Goal: Transaction & Acquisition: Download file/media

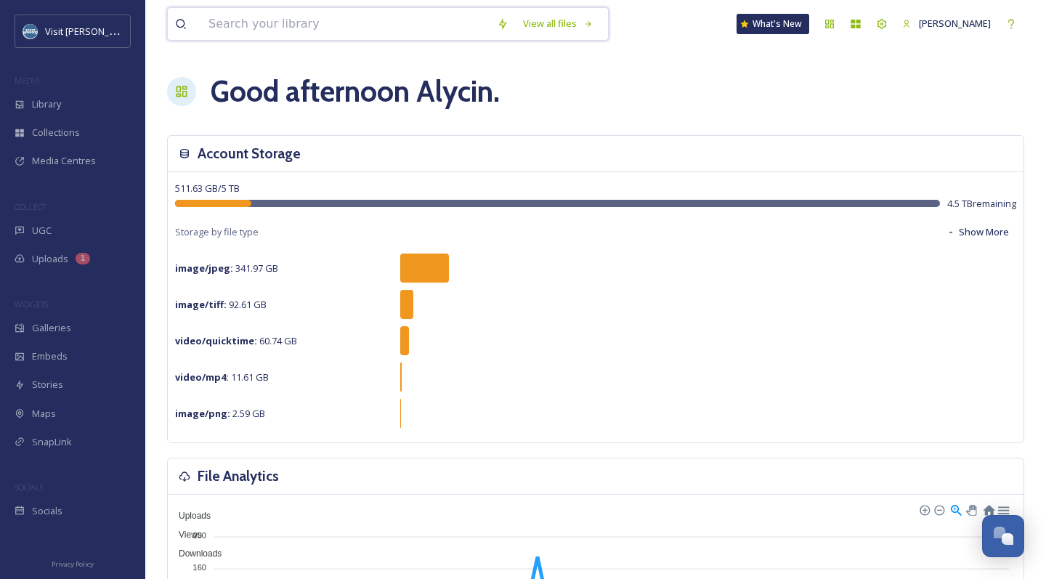
click at [425, 34] on input at bounding box center [345, 24] width 288 height 32
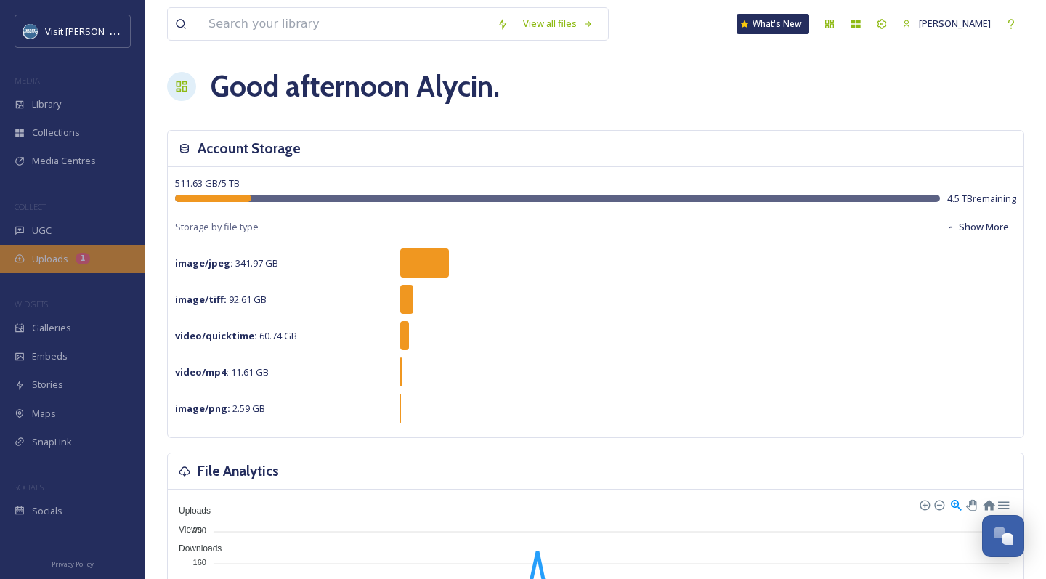
click at [57, 252] on span "Uploads" at bounding box center [50, 259] width 36 height 14
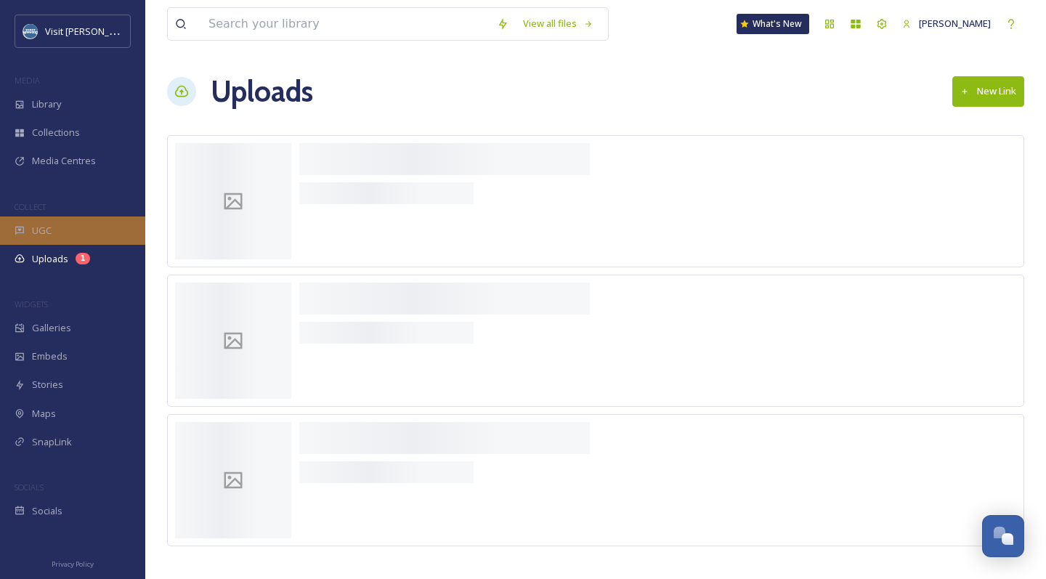
click at [51, 231] on span "UGC" at bounding box center [42, 231] width 20 height 14
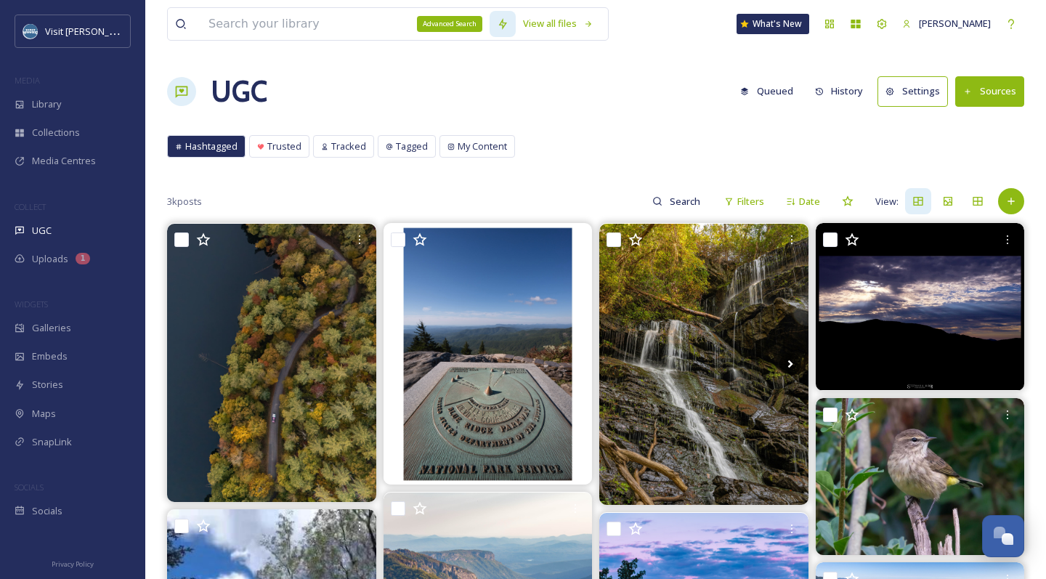
click at [456, 17] on div "Advanced Search" at bounding box center [449, 24] width 65 height 16
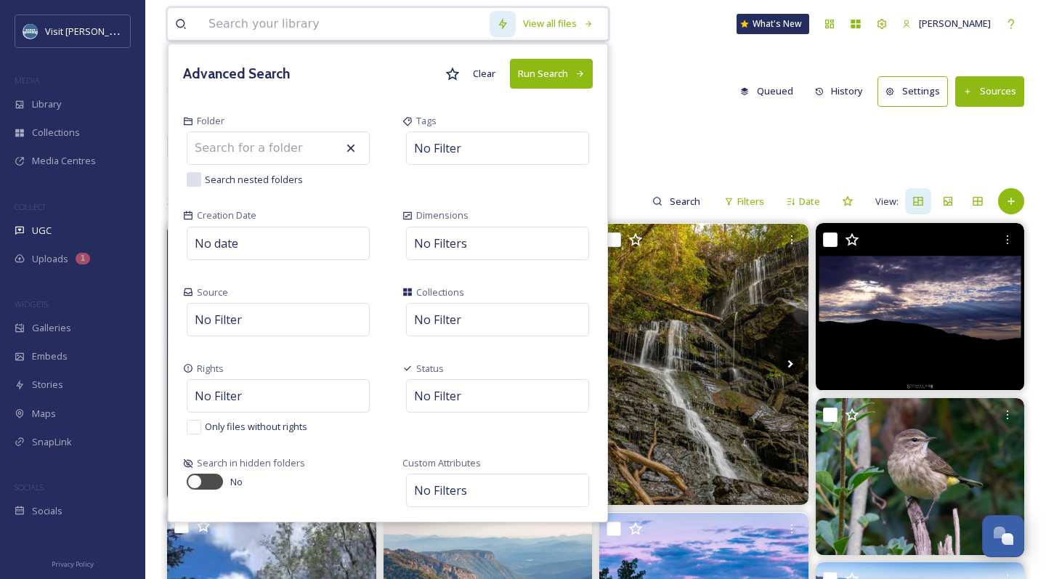
click at [365, 25] on input at bounding box center [345, 24] width 288 height 32
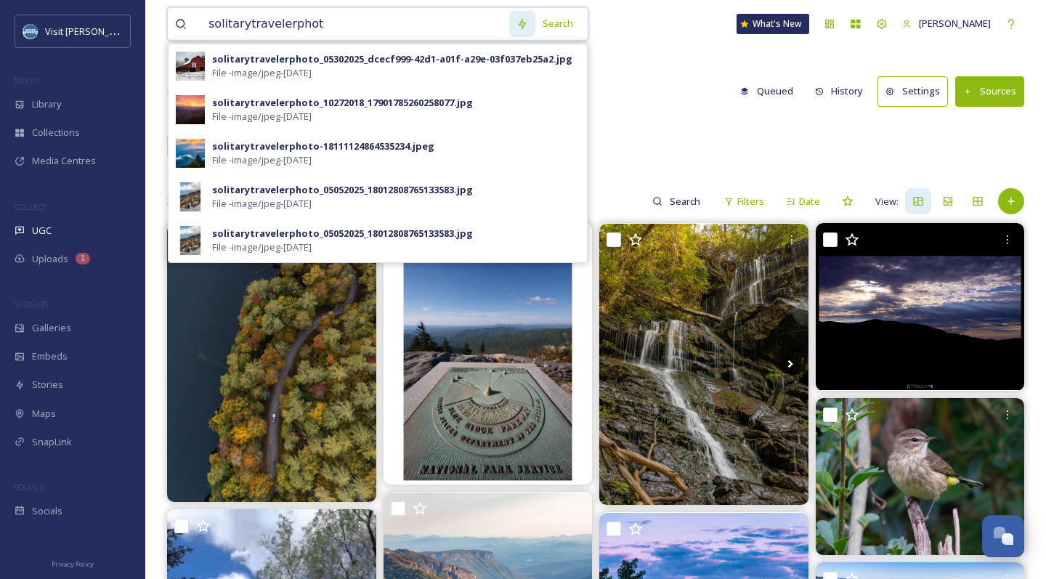
type input "solitarytravelerphoto"
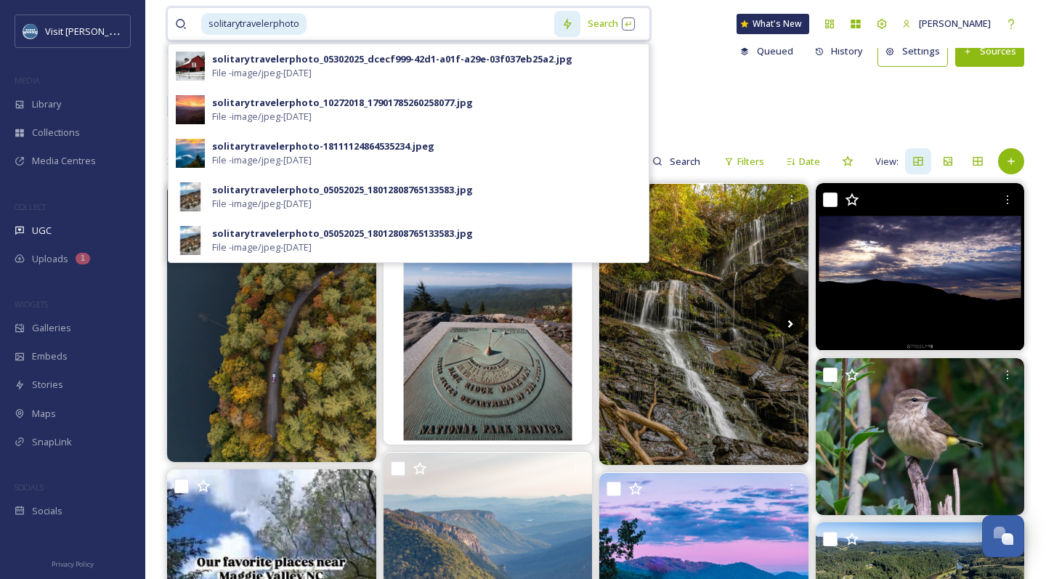
scroll to position [41, 0]
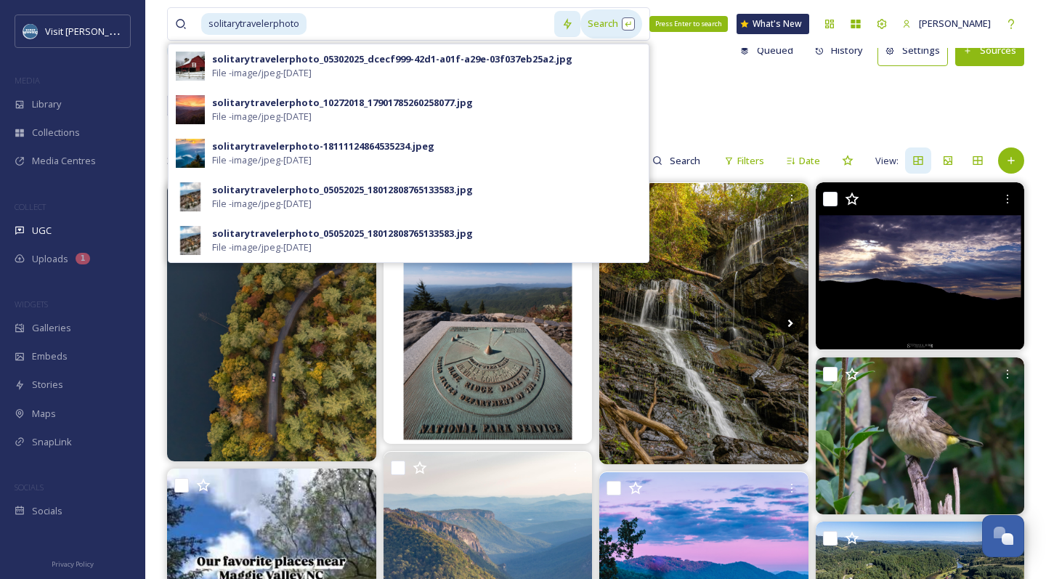
click at [615, 24] on div "Search Press Enter to search" at bounding box center [611, 23] width 62 height 28
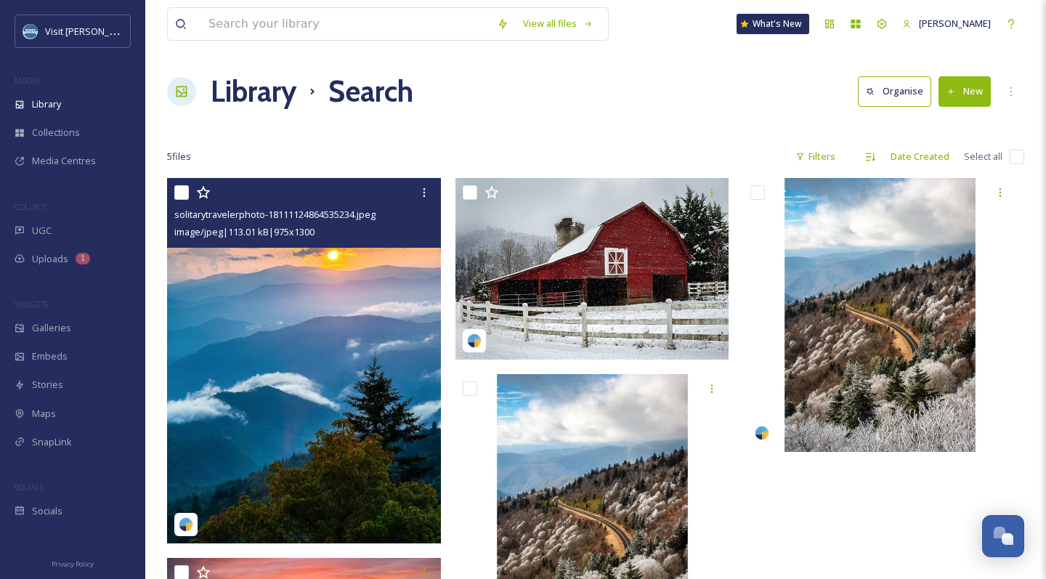
click at [299, 357] on img at bounding box center [304, 360] width 274 height 365
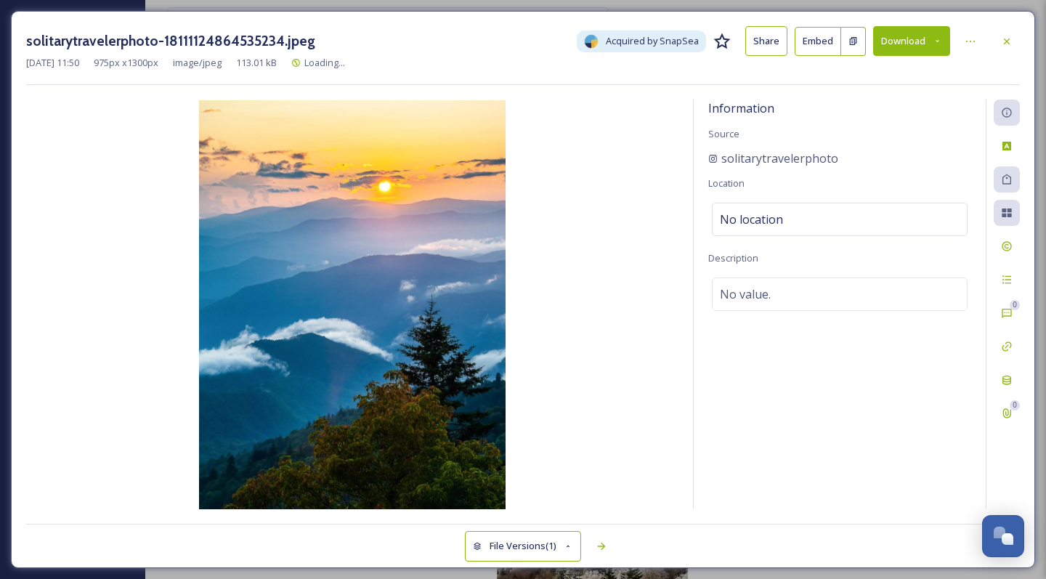
click at [912, 39] on button "Download" at bounding box center [911, 41] width 77 height 30
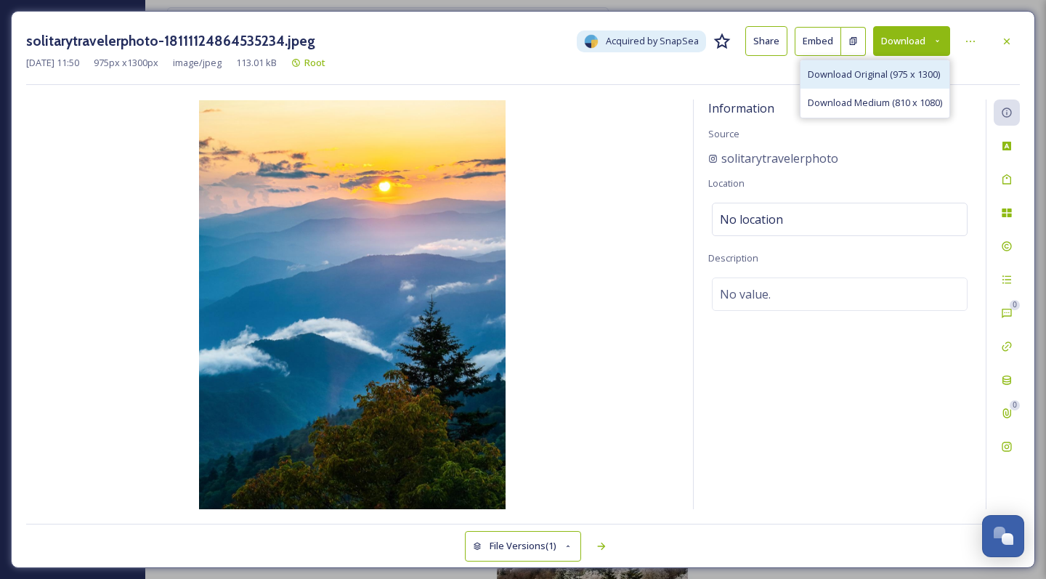
click at [882, 75] on span "Download Original (975 x 1300)" at bounding box center [874, 75] width 132 height 14
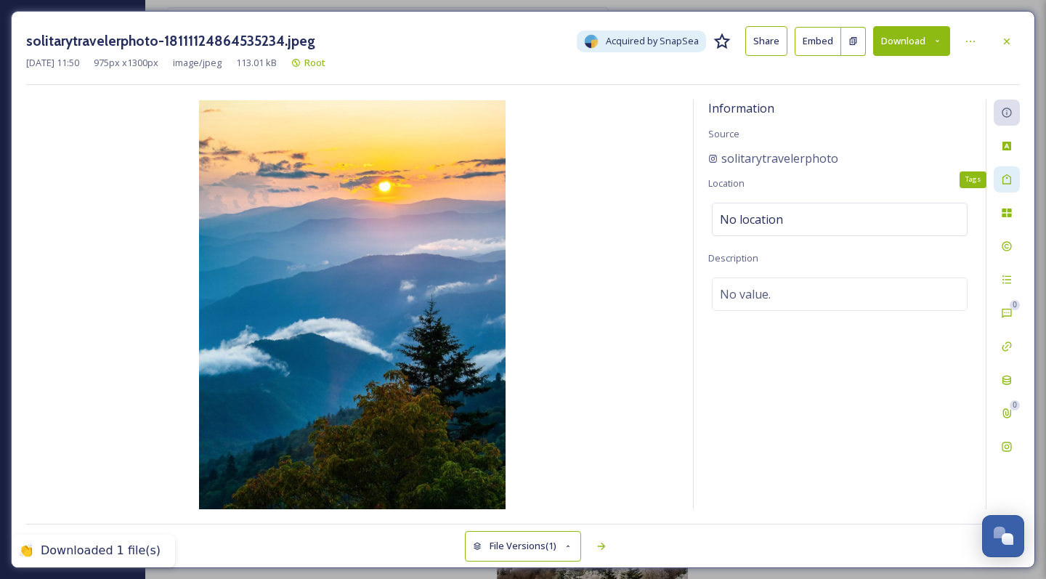
click at [1008, 172] on div "Tags" at bounding box center [1007, 179] width 26 height 26
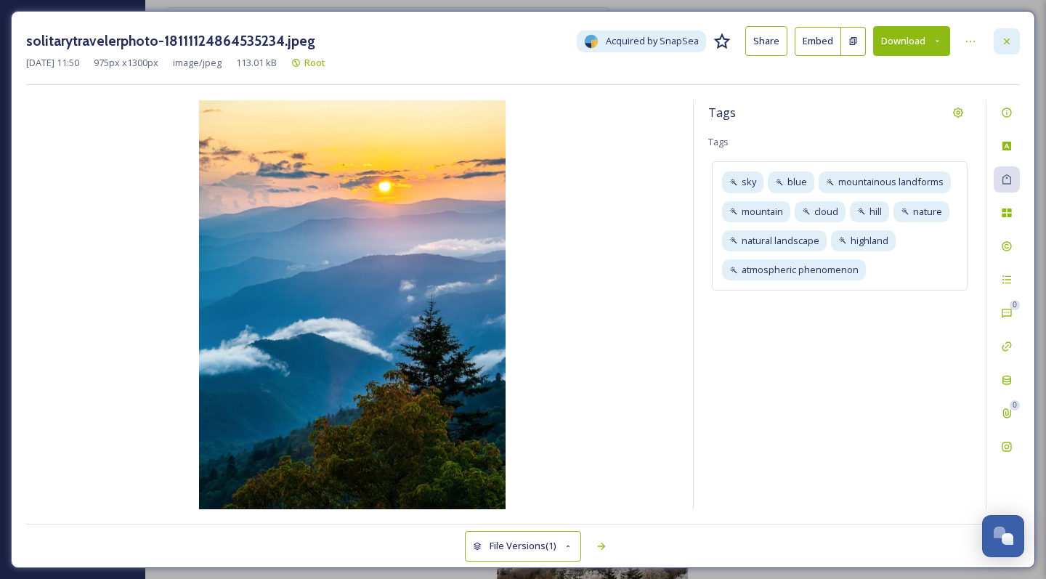
click at [1014, 34] on div at bounding box center [1007, 41] width 26 height 26
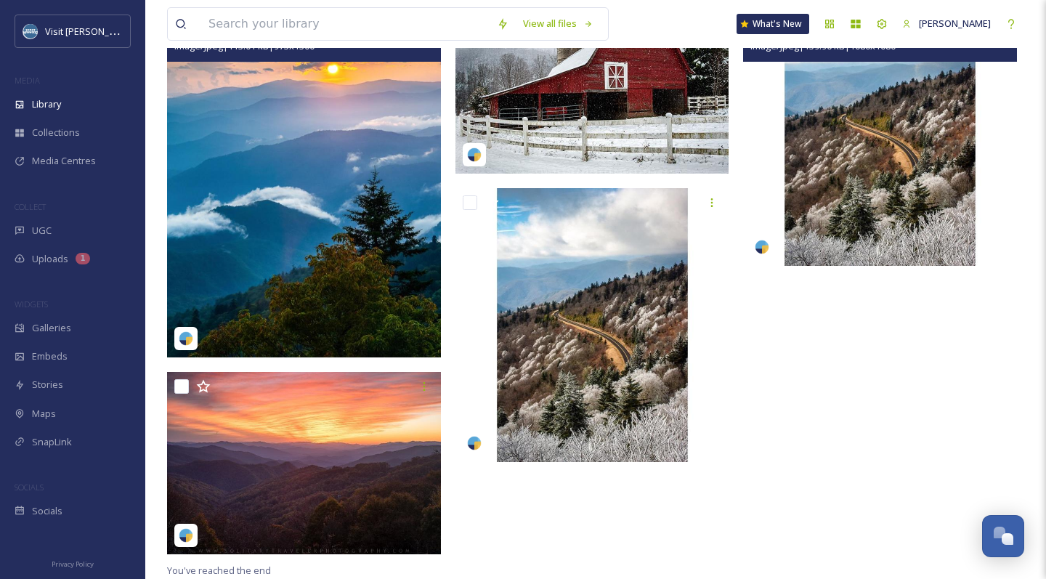
scroll to position [186, 0]
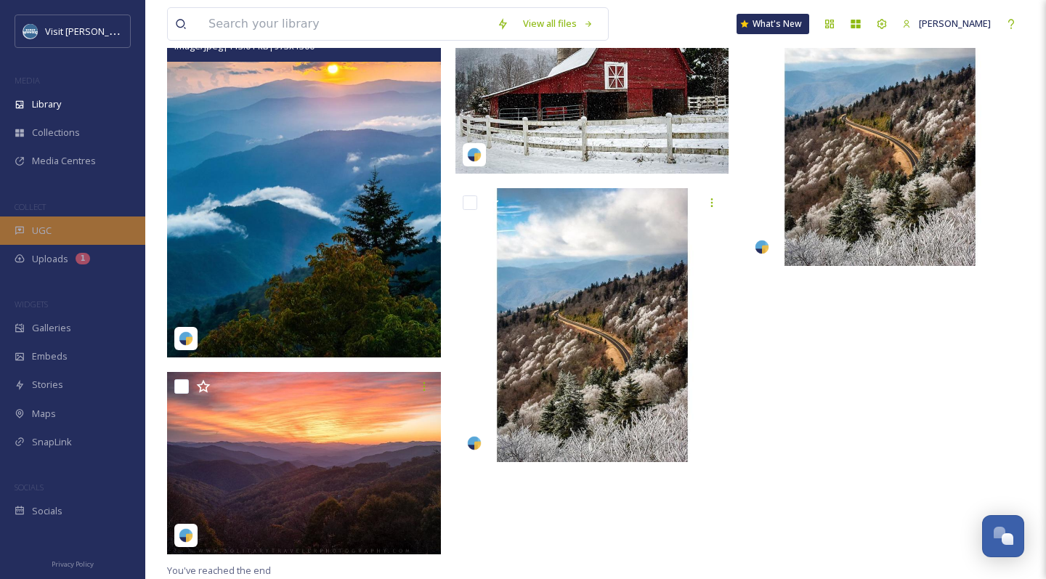
click at [73, 238] on div "UGC" at bounding box center [72, 230] width 145 height 28
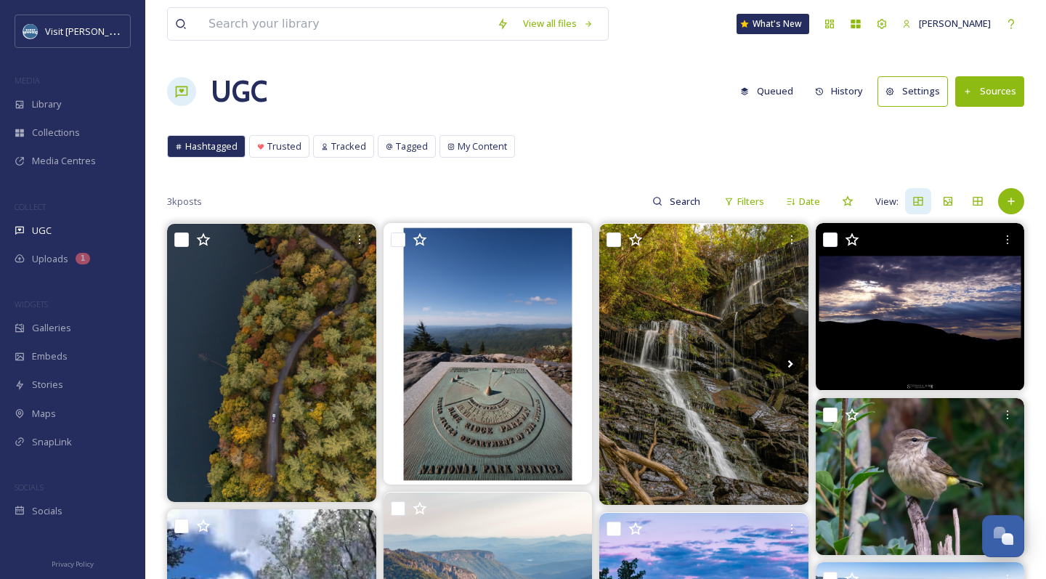
scroll to position [11, 0]
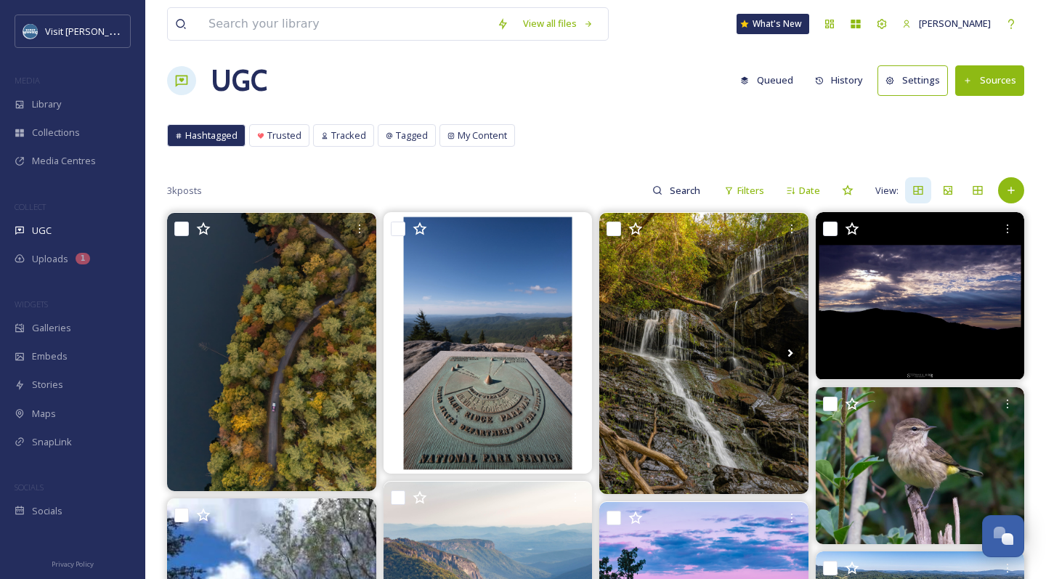
click at [918, 87] on button "Settings" at bounding box center [913, 80] width 70 height 30
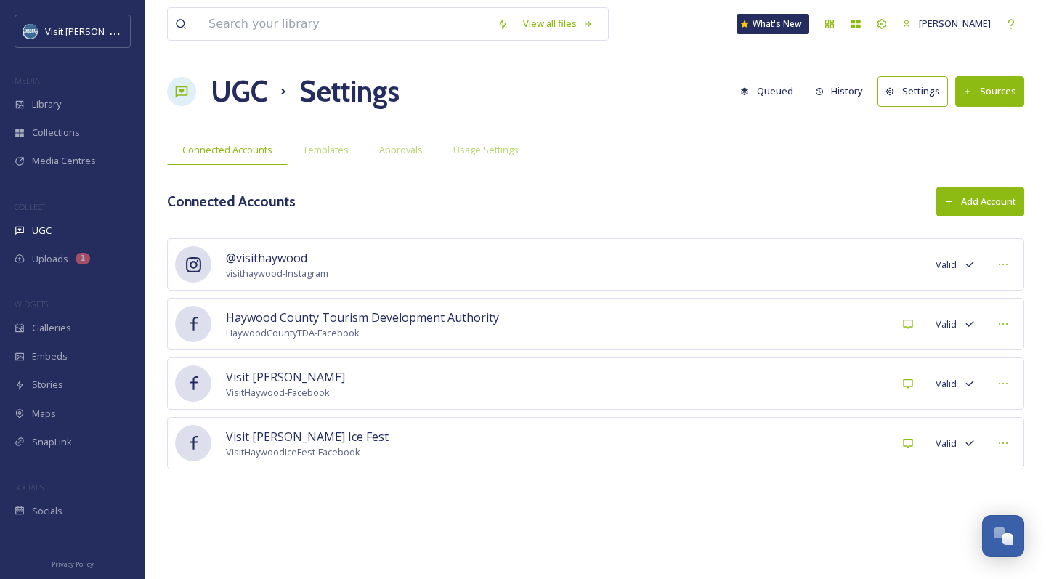
click at [918, 87] on button "Settings" at bounding box center [913, 91] width 70 height 30
click at [402, 155] on span "Approvals" at bounding box center [401, 150] width 44 height 14
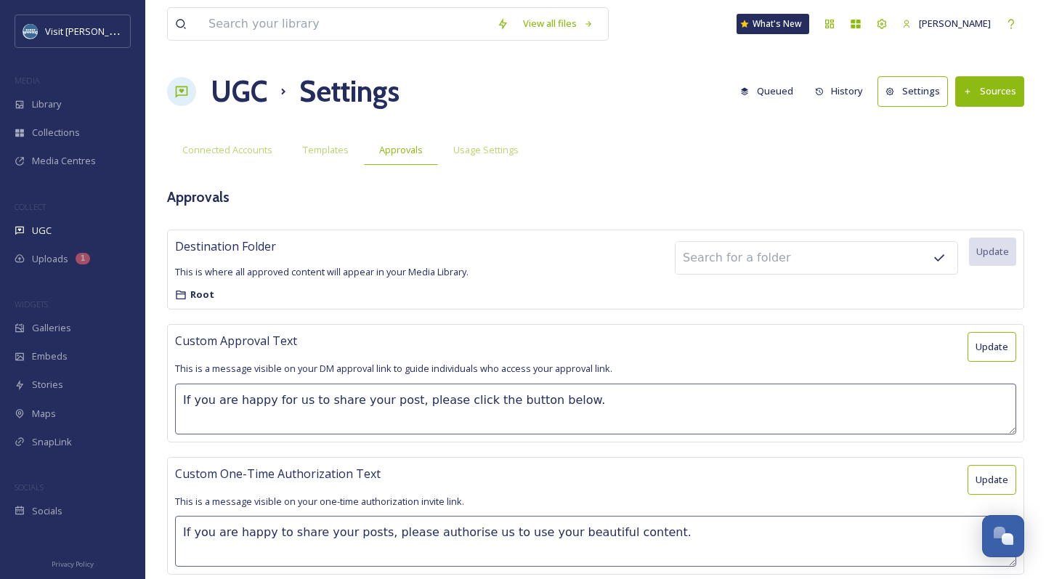
click at [177, 87] on icon at bounding box center [182, 92] width 12 height 12
click at [57, 216] on div "UGC" at bounding box center [72, 230] width 145 height 28
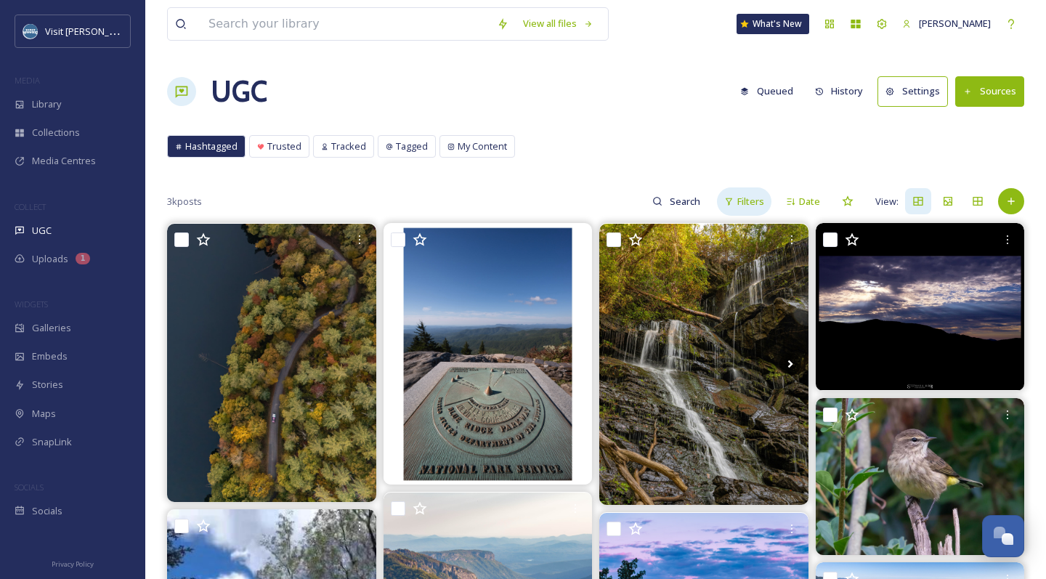
click at [732, 205] on icon at bounding box center [728, 201] width 9 height 9
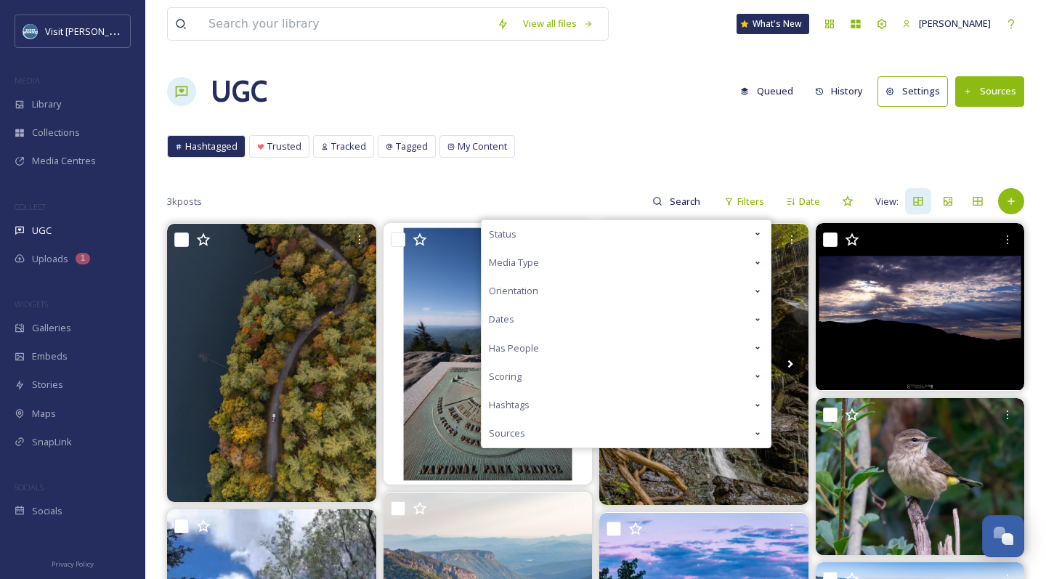
click at [675, 234] on div "Status" at bounding box center [626, 234] width 289 height 28
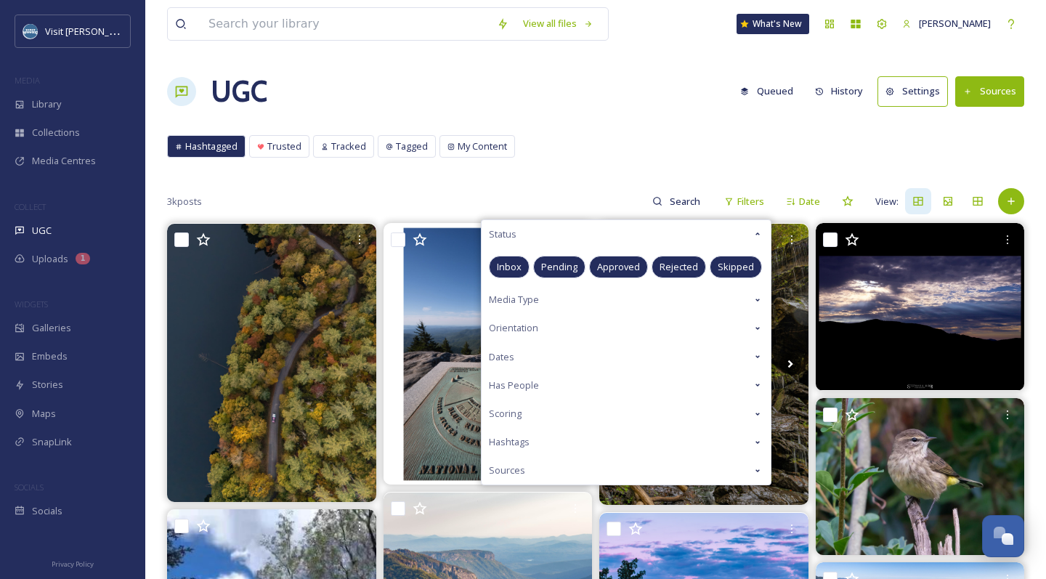
click at [632, 267] on span "Approved" at bounding box center [618, 267] width 43 height 14
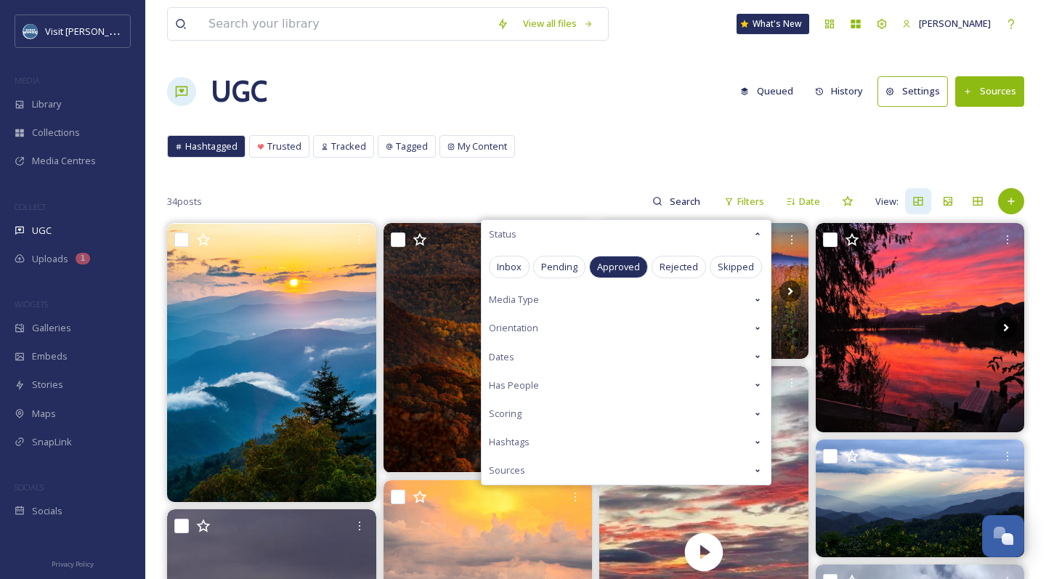
click at [607, 164] on div "Hashtagged Trusted Tracked Tagged My Content Hashtagged Trusted Tracked Tagged …" at bounding box center [595, 150] width 857 height 30
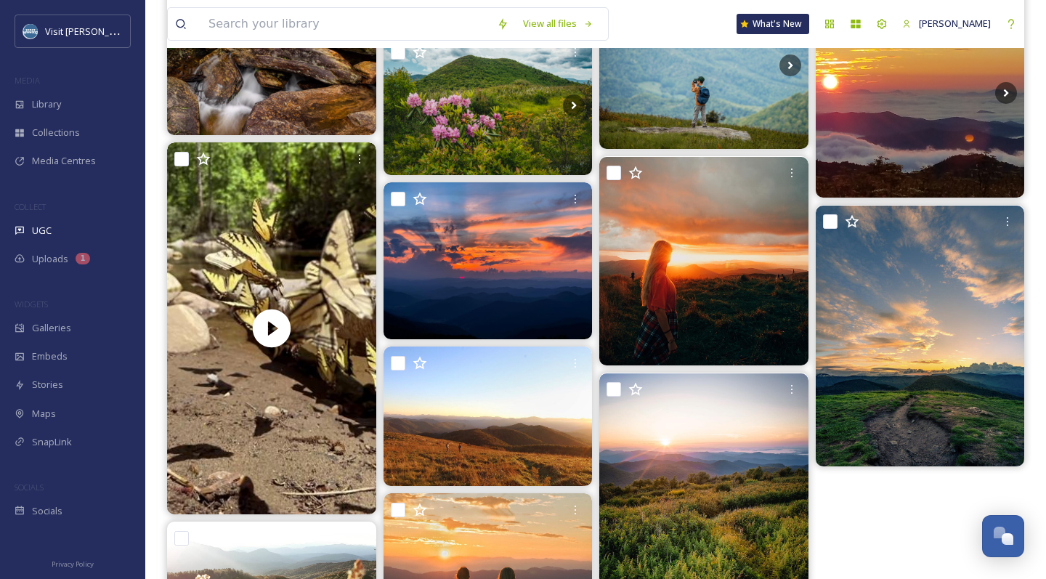
scroll to position [1396, 0]
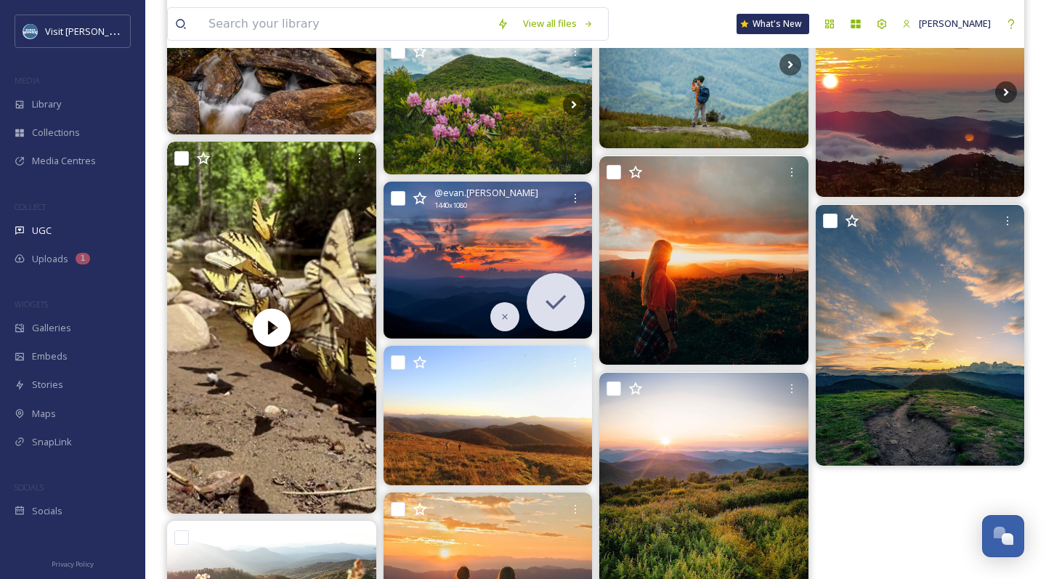
click at [427, 254] on img at bounding box center [488, 260] width 209 height 157
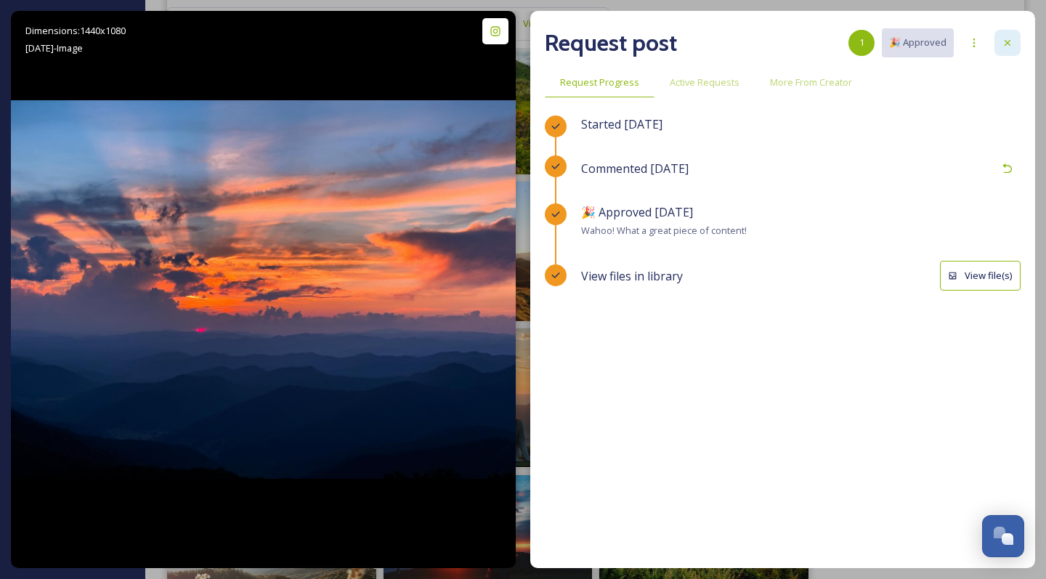
click at [1010, 41] on icon at bounding box center [1008, 43] width 12 height 12
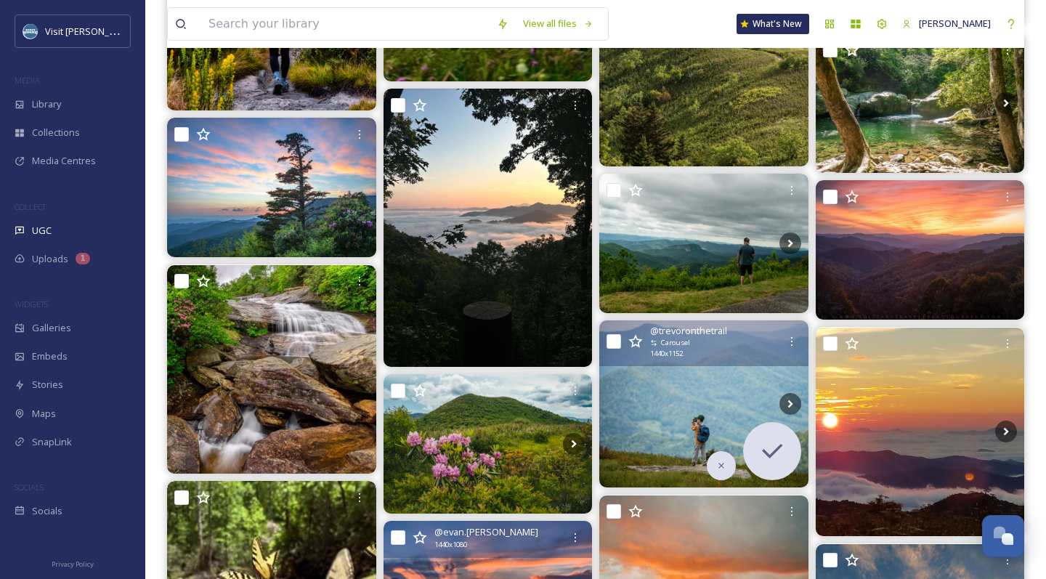
scroll to position [1052, 0]
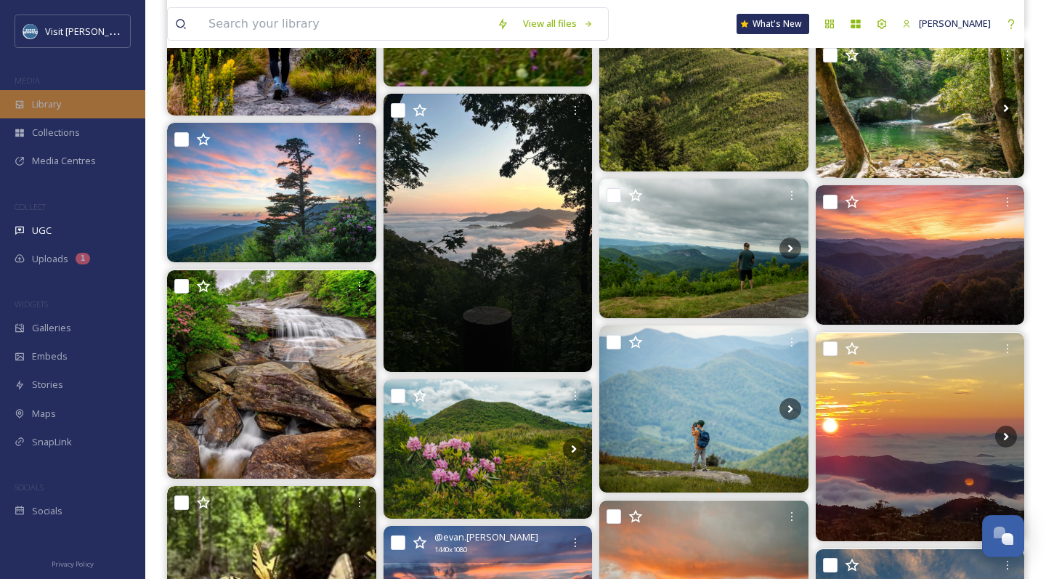
click at [70, 97] on div "Library" at bounding box center [72, 104] width 145 height 28
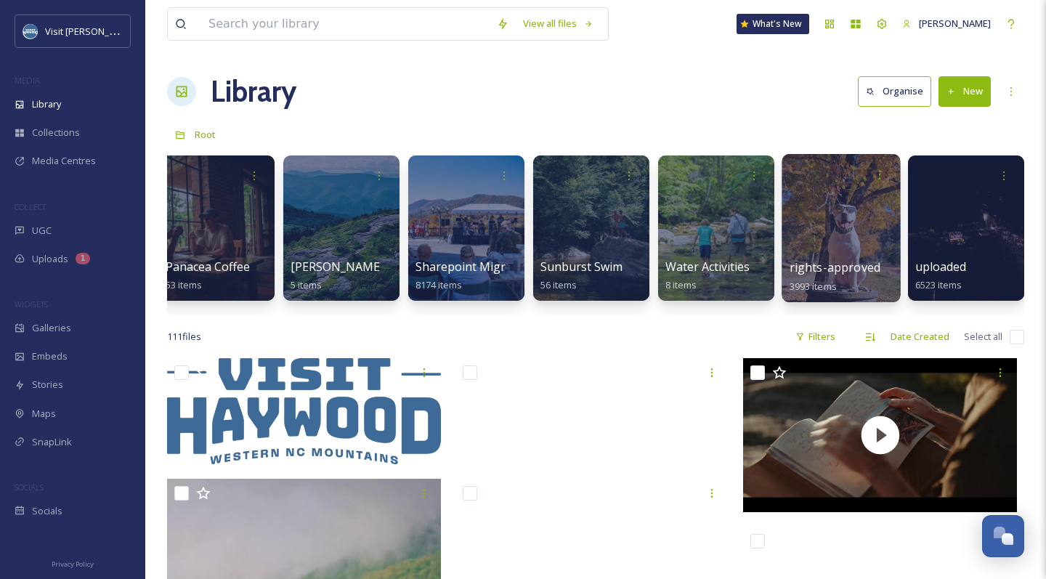
click at [849, 214] on div at bounding box center [841, 228] width 118 height 148
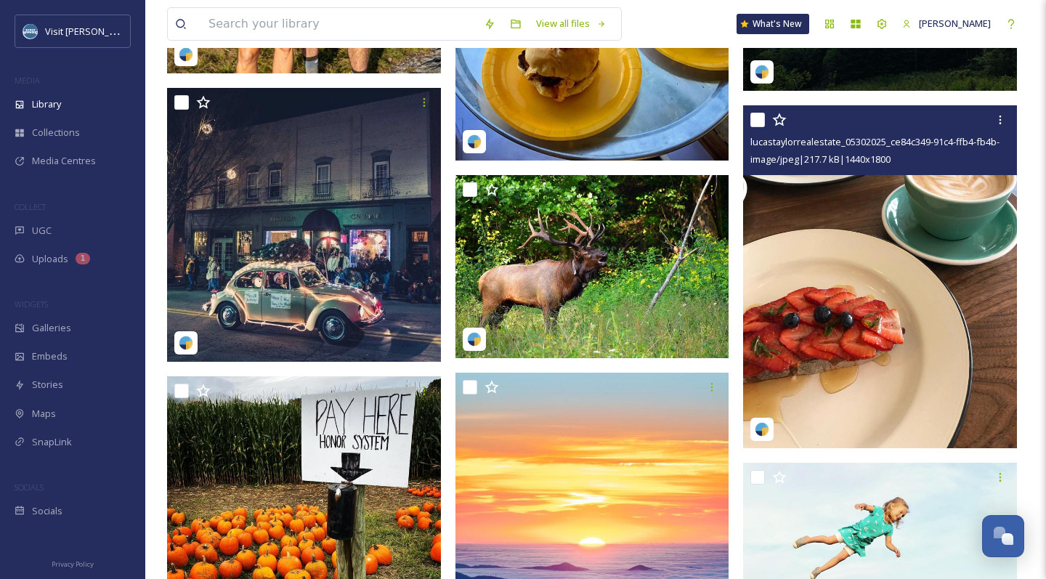
scroll to position [33010, 0]
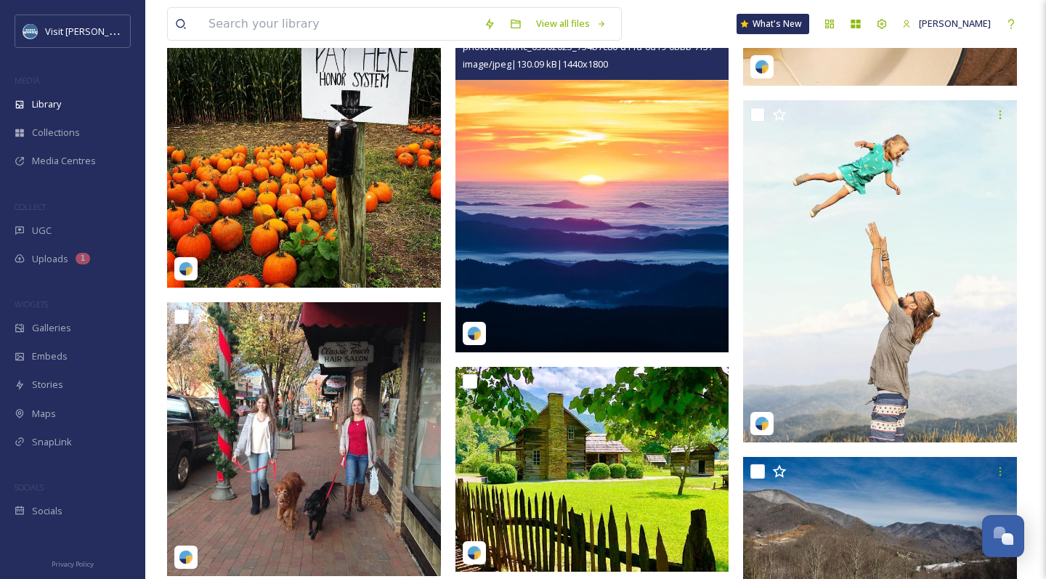
click at [639, 188] on img at bounding box center [593, 181] width 274 height 342
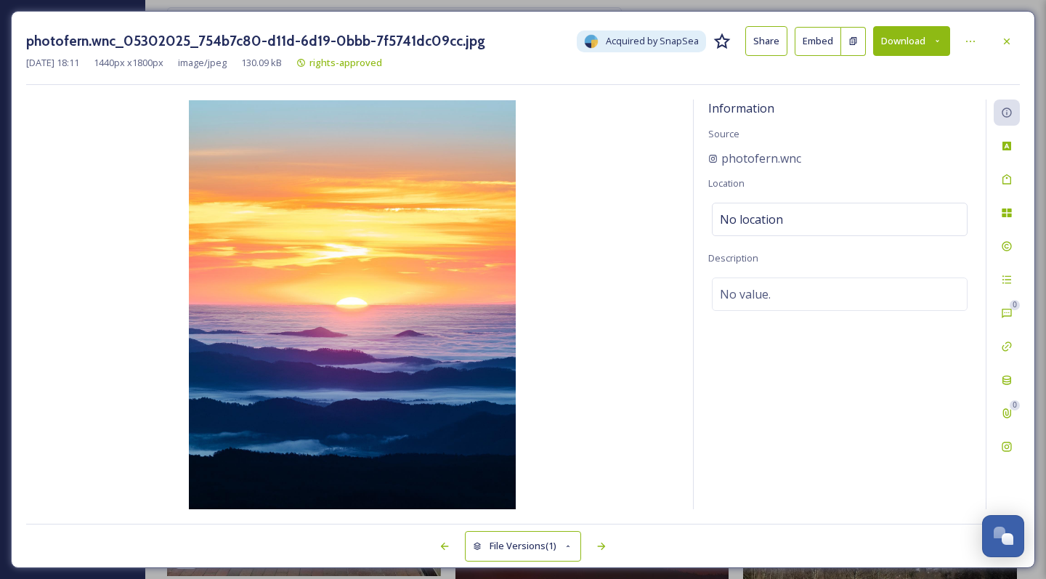
click at [929, 44] on button "Download" at bounding box center [911, 41] width 77 height 30
click at [908, 65] on div "Download Original (1440 x 1800)" at bounding box center [874, 74] width 152 height 28
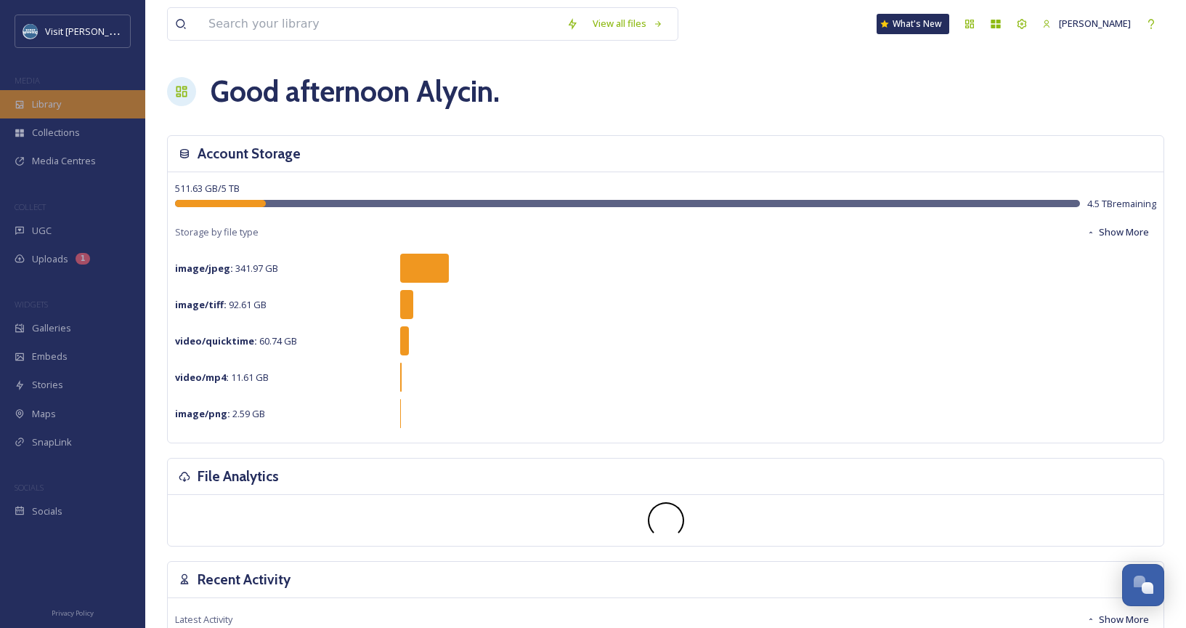
click at [74, 106] on div "Library" at bounding box center [72, 104] width 145 height 28
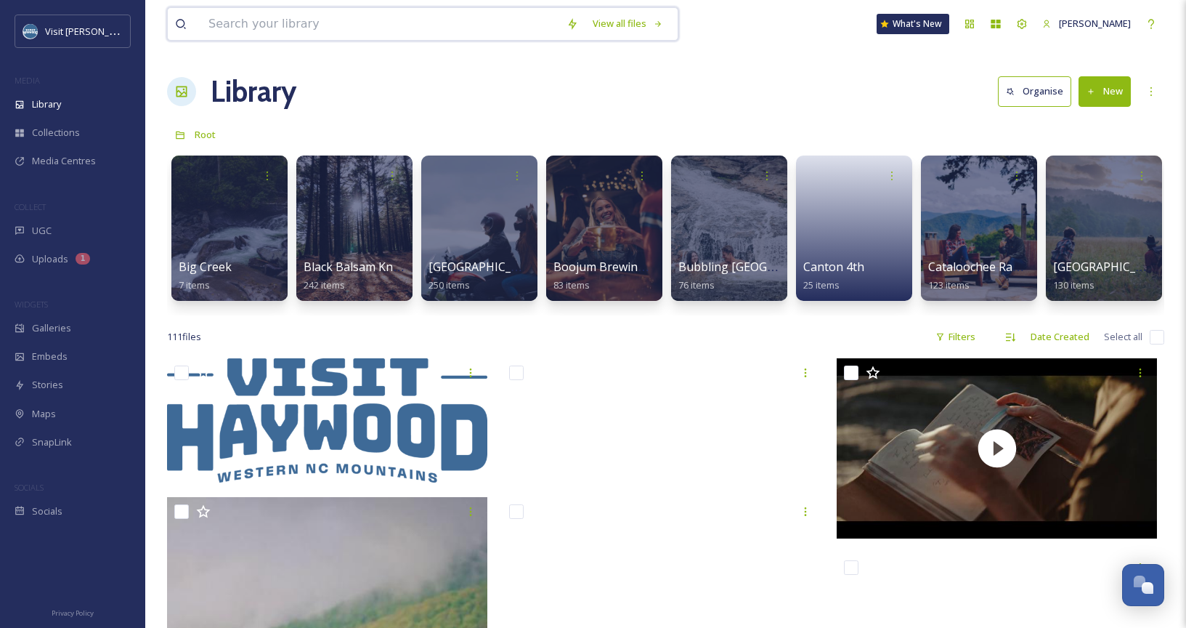
click at [442, 33] on input at bounding box center [380, 24] width 358 height 32
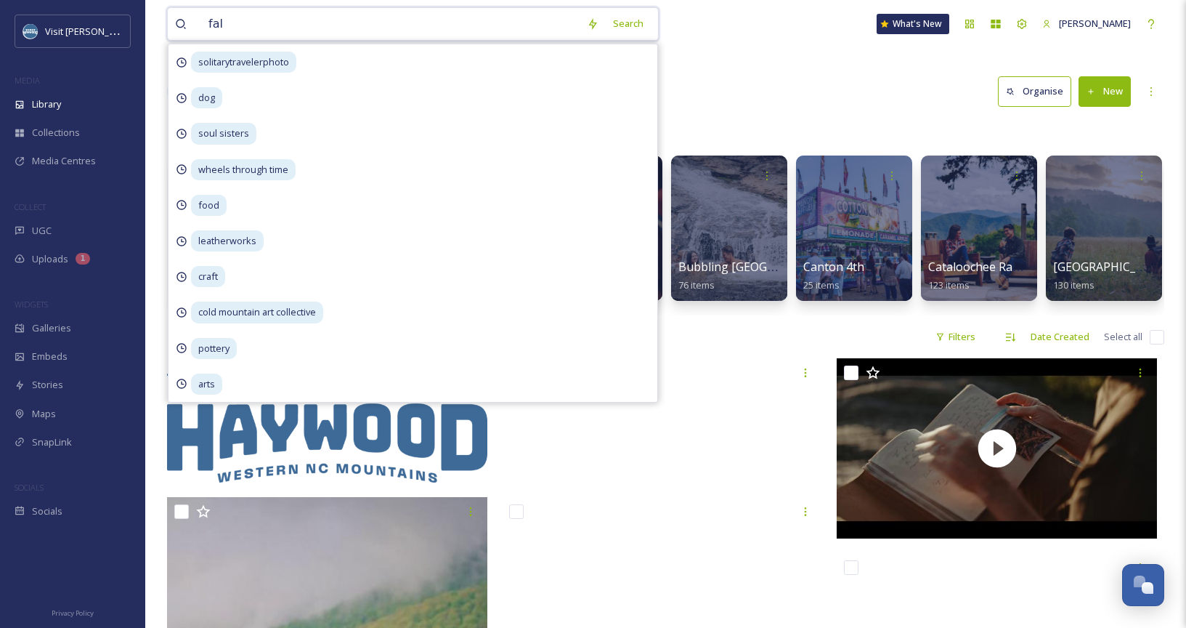
type input "fall"
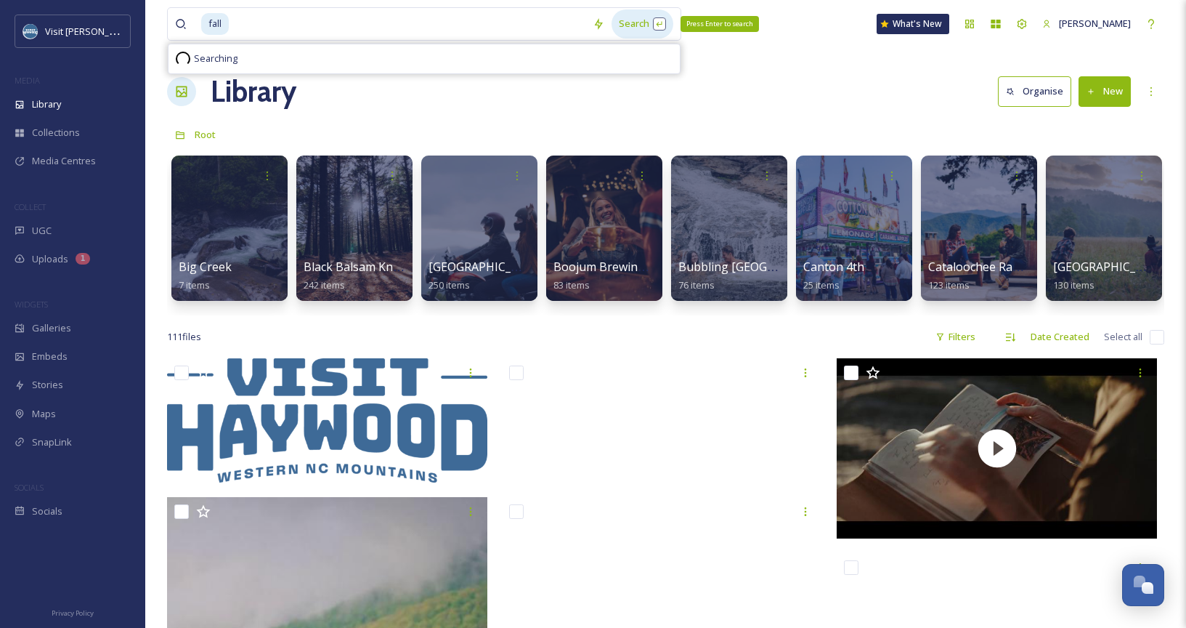
click at [651, 23] on div "Search Press Enter to search" at bounding box center [643, 23] width 62 height 28
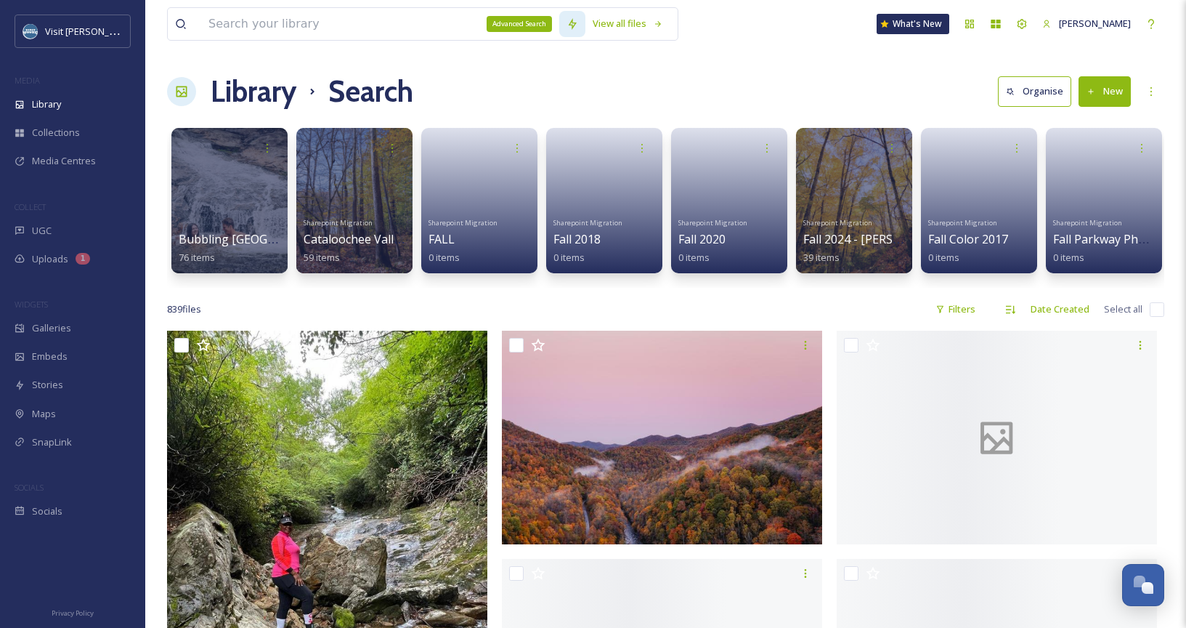
click at [577, 25] on icon at bounding box center [573, 24] width 8 height 12
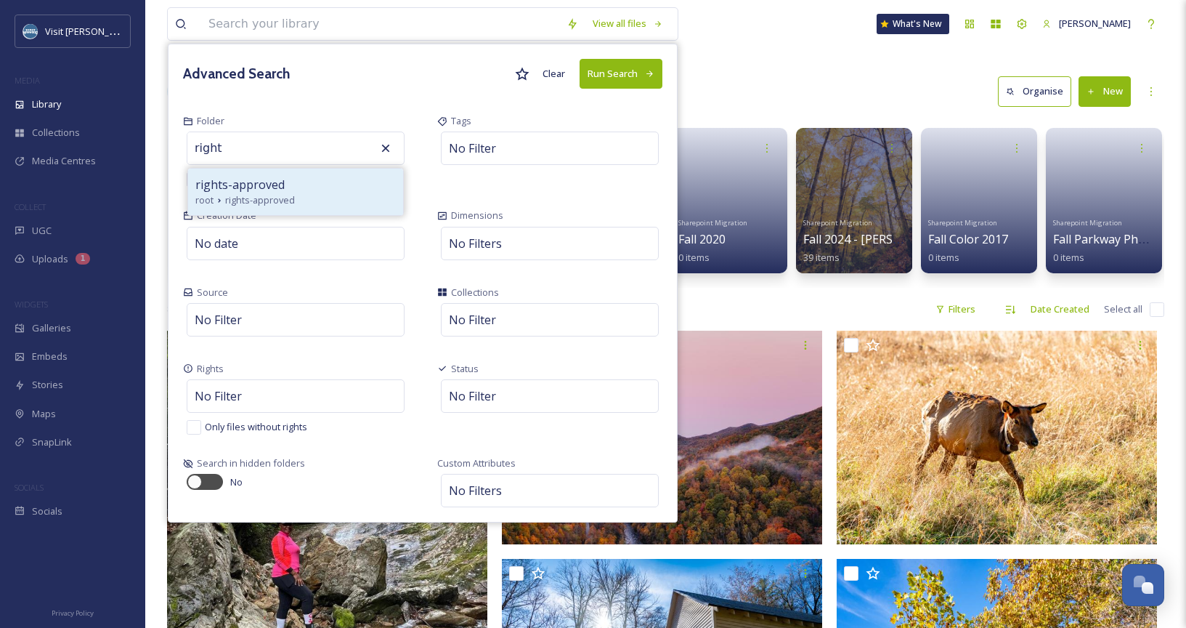
click at [365, 195] on div "root rights-approved" at bounding box center [295, 200] width 201 height 14
type input "rights-approved"
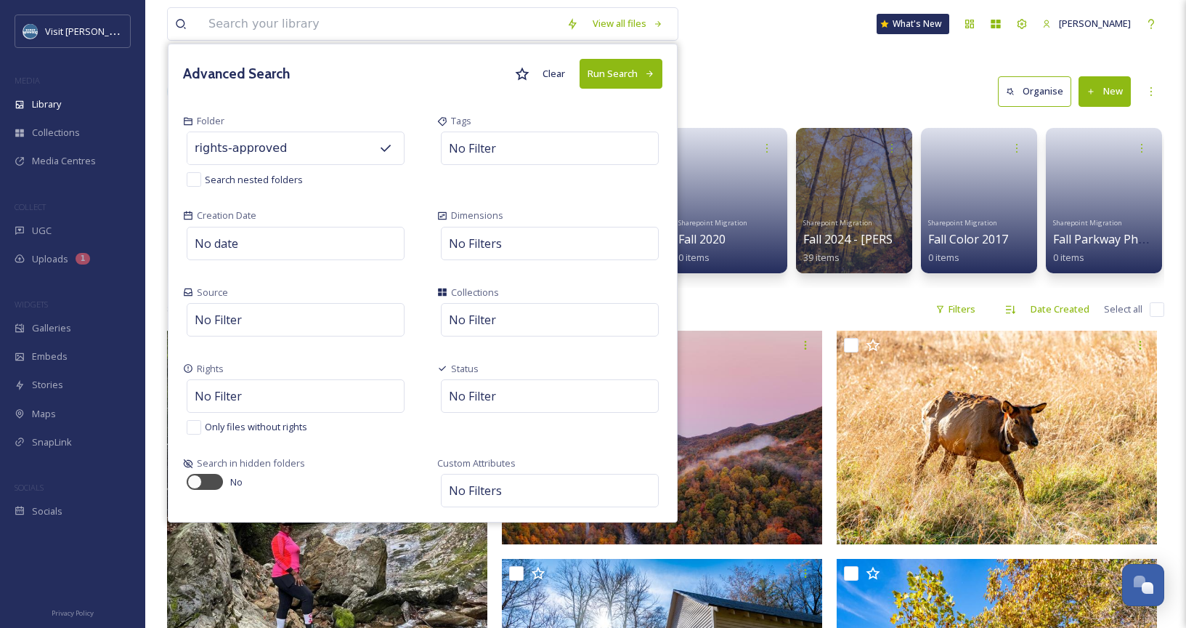
click at [634, 77] on button "Run Search" at bounding box center [621, 74] width 83 height 30
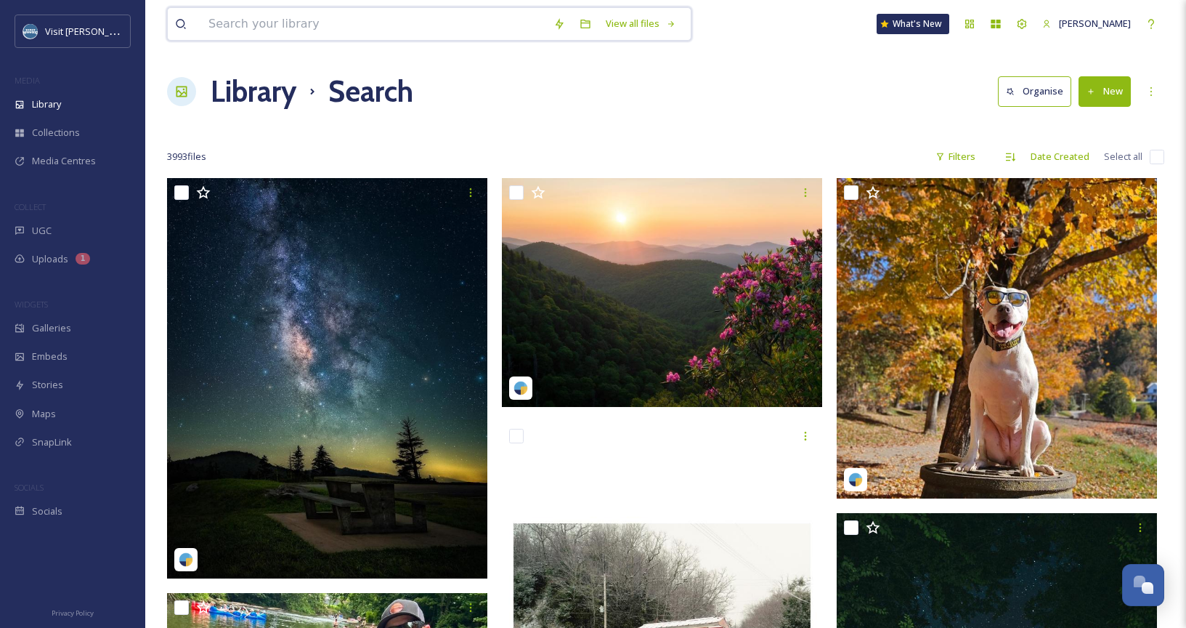
click at [384, 19] on input at bounding box center [373, 24] width 345 height 32
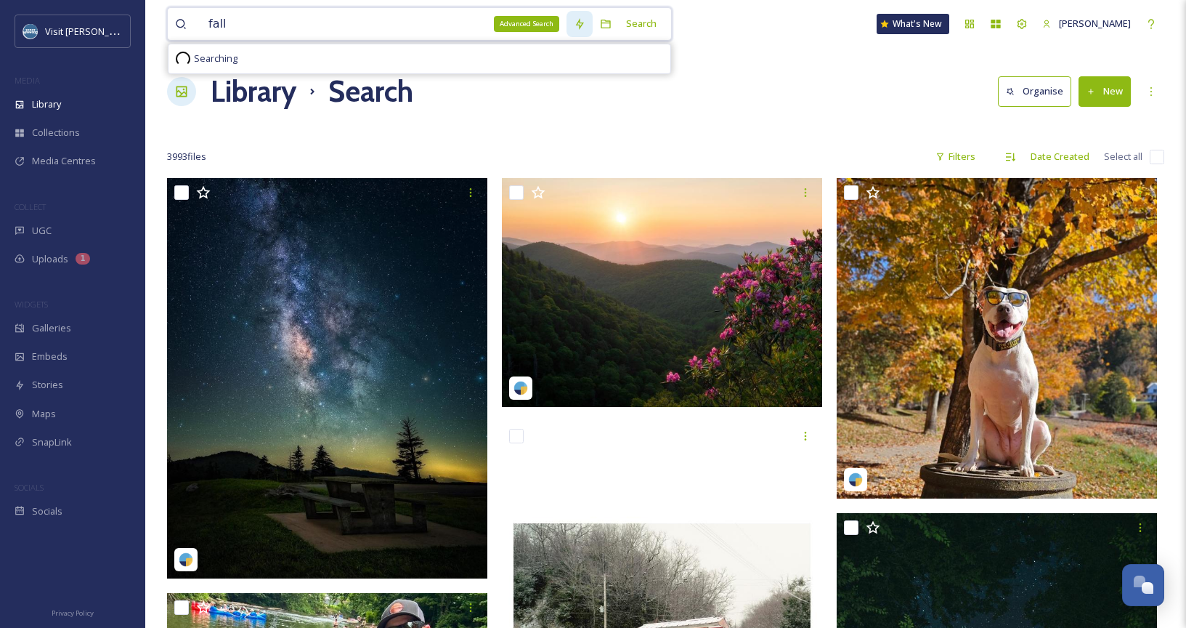
type input "fall"
click at [586, 21] on icon at bounding box center [580, 24] width 12 height 12
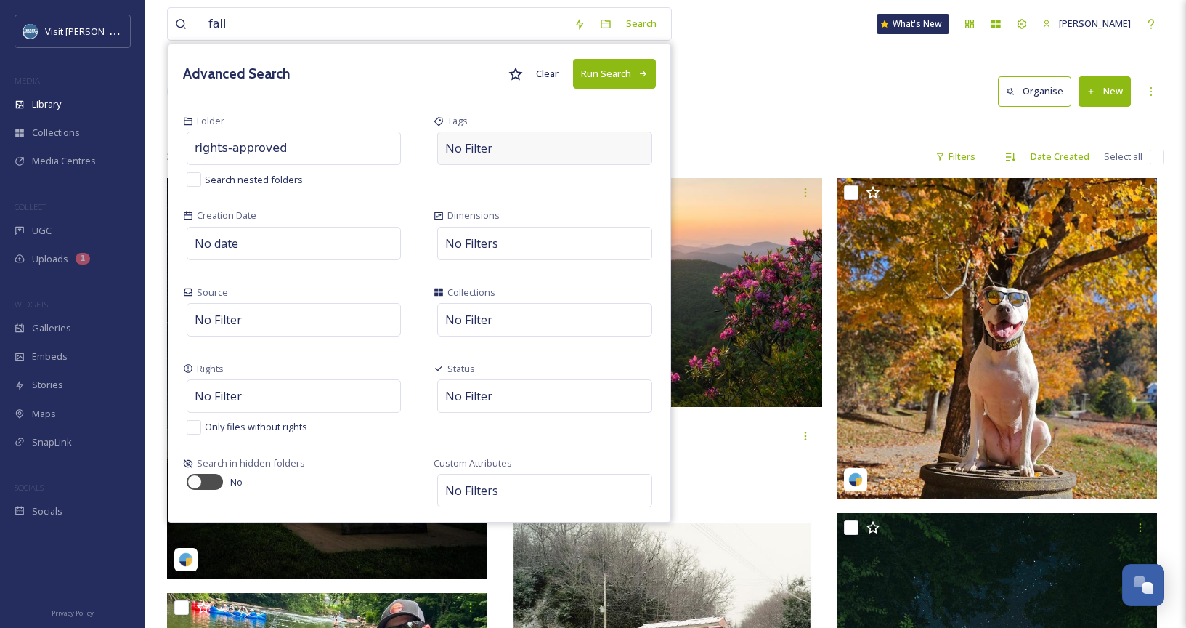
click at [498, 161] on div "No Filter" at bounding box center [544, 147] width 214 height 33
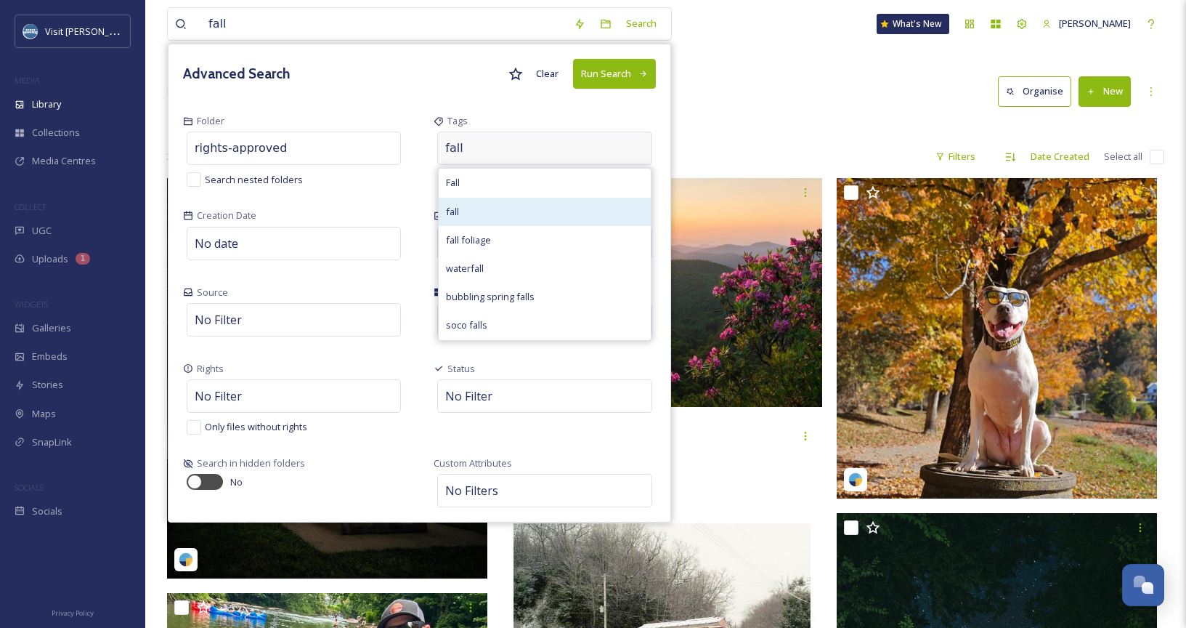
type input "fall"
click at [546, 208] on div "fall" at bounding box center [544, 212] width 211 height 28
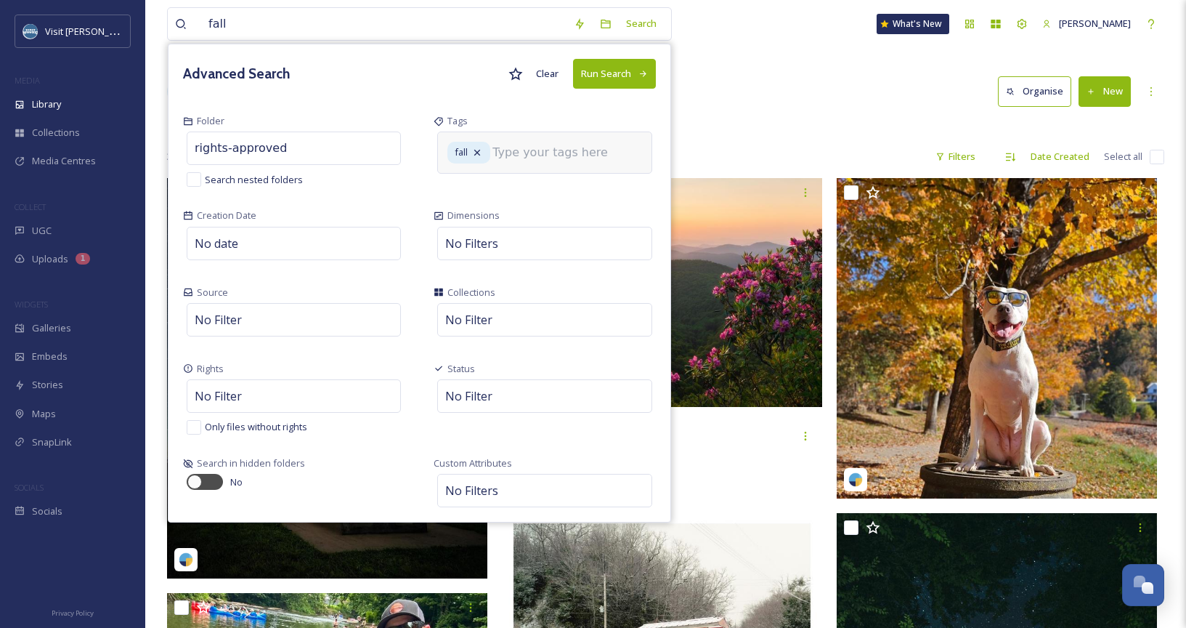
click at [629, 70] on button "Run Search" at bounding box center [614, 74] width 83 height 30
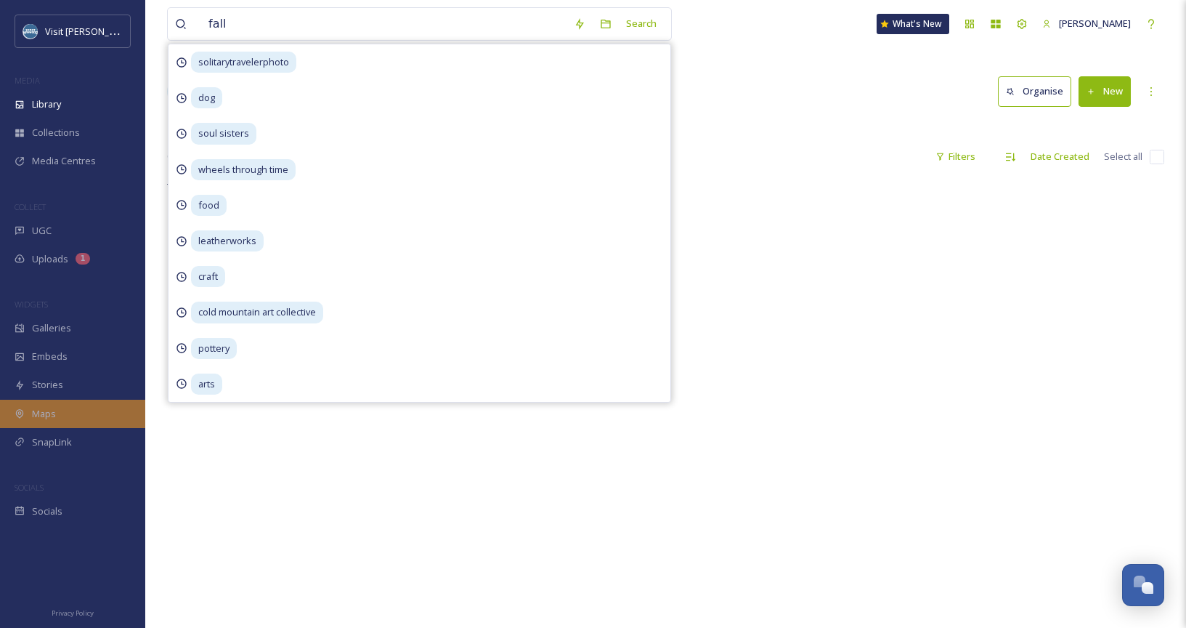
click at [372, 461] on div "There is nothing here." at bounding box center [665, 492] width 997 height 628
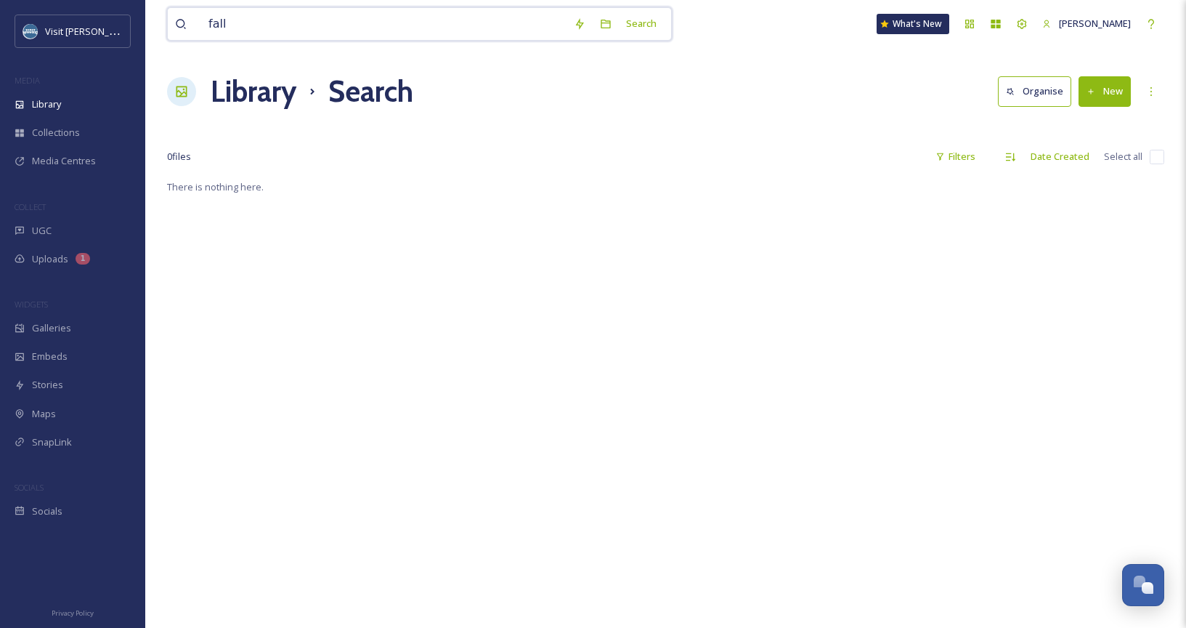
click at [355, 23] on input "fall" at bounding box center [383, 24] width 365 height 32
click at [586, 24] on icon at bounding box center [580, 24] width 12 height 12
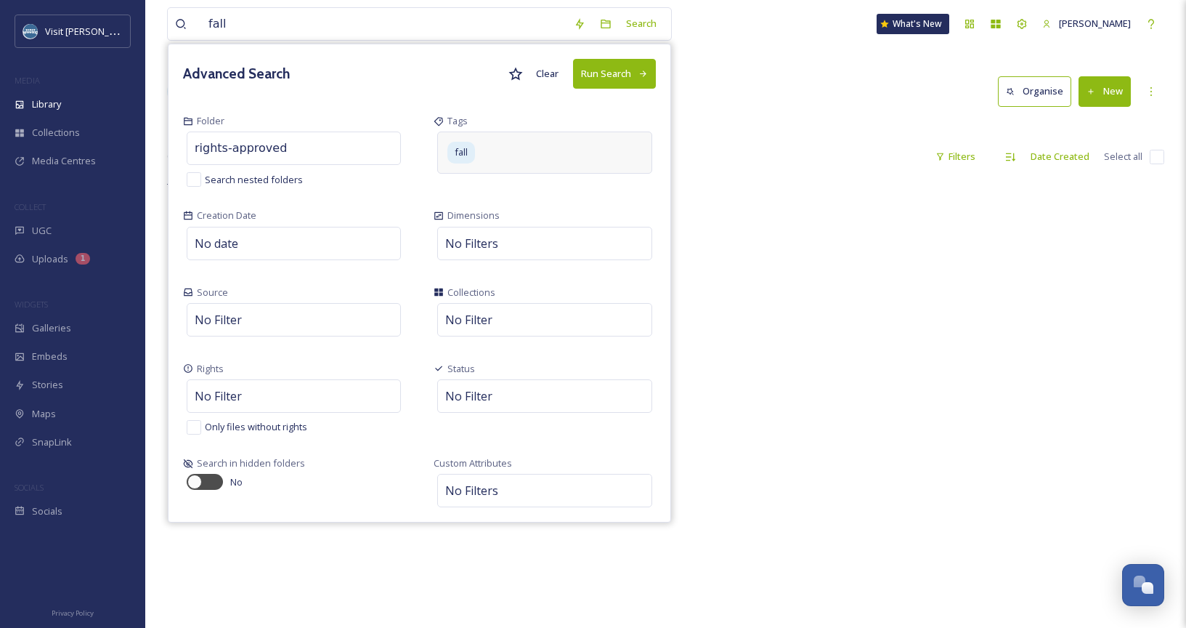
click at [523, 155] on div "fall" at bounding box center [544, 151] width 214 height 41
click at [480, 153] on icon at bounding box center [477, 153] width 6 height 6
click at [484, 153] on input at bounding box center [517, 147] width 145 height 17
type input "orange"
click at [615, 69] on button "Run Search" at bounding box center [614, 74] width 83 height 30
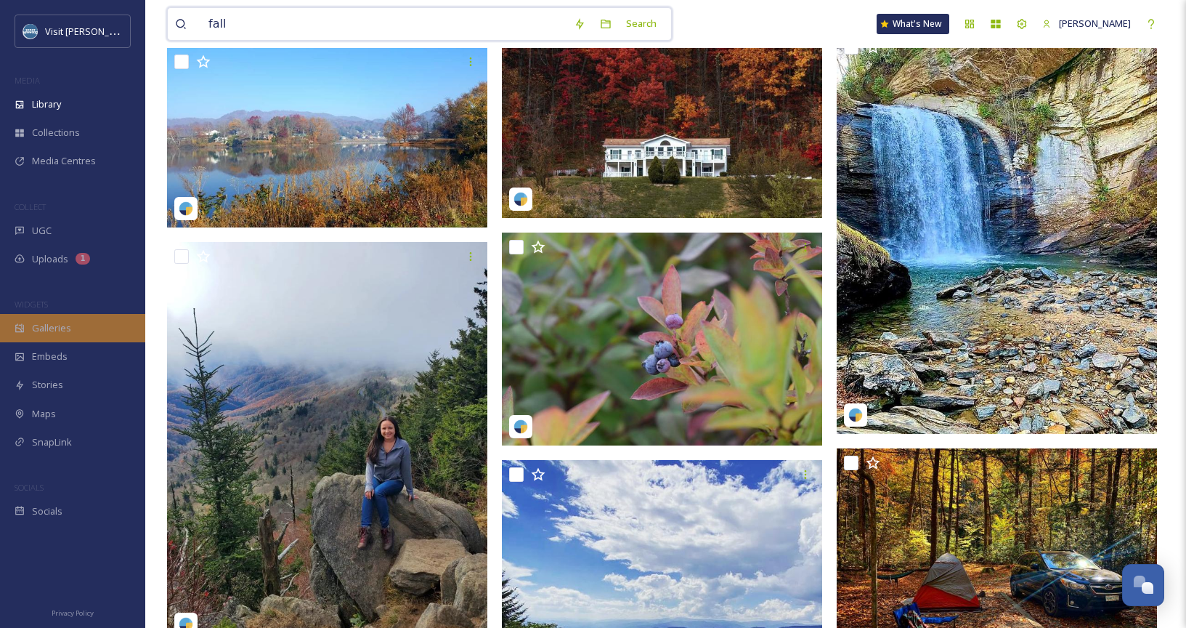
scroll to position [3193, 0]
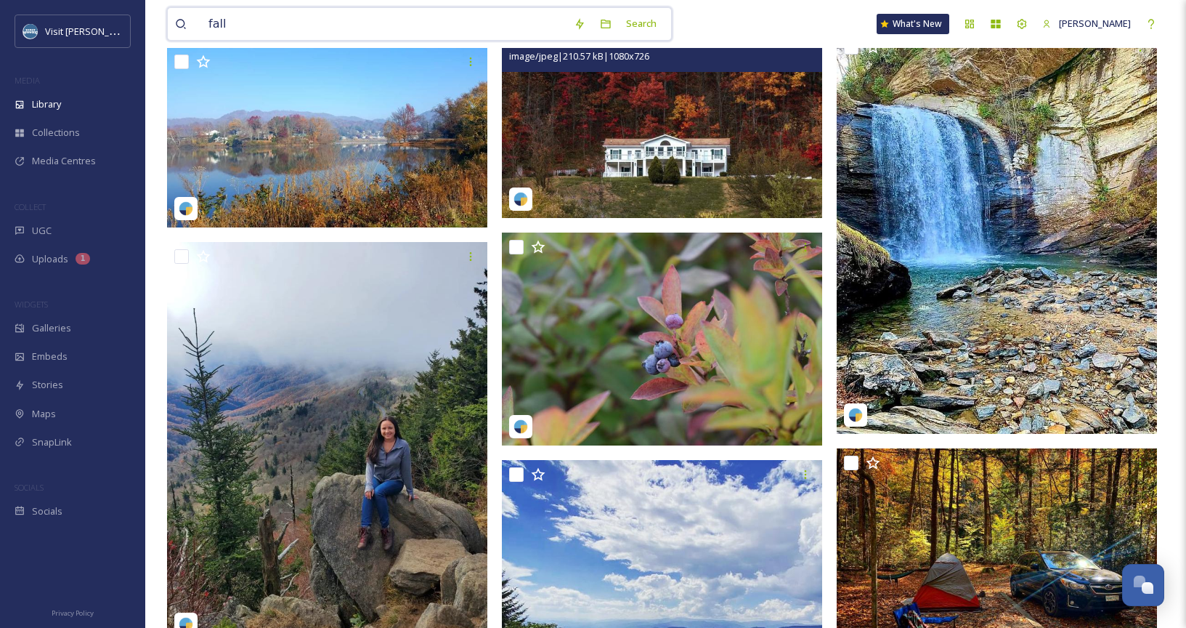
click at [673, 160] on img at bounding box center [662, 110] width 320 height 216
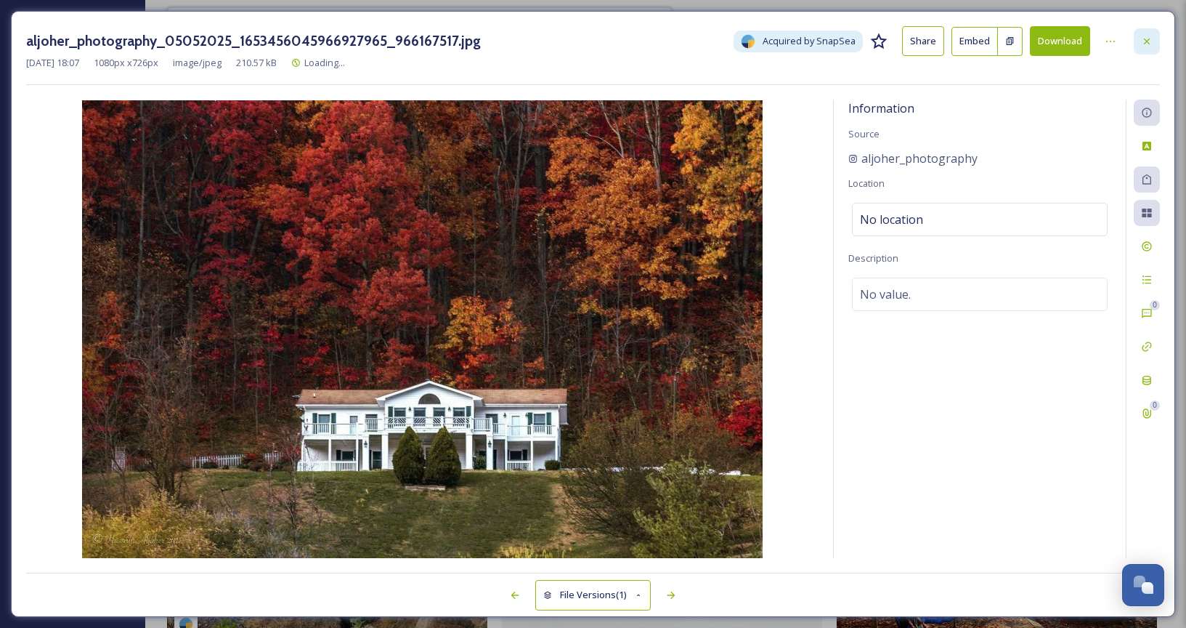
click at [1141, 44] on div at bounding box center [1147, 41] width 26 height 26
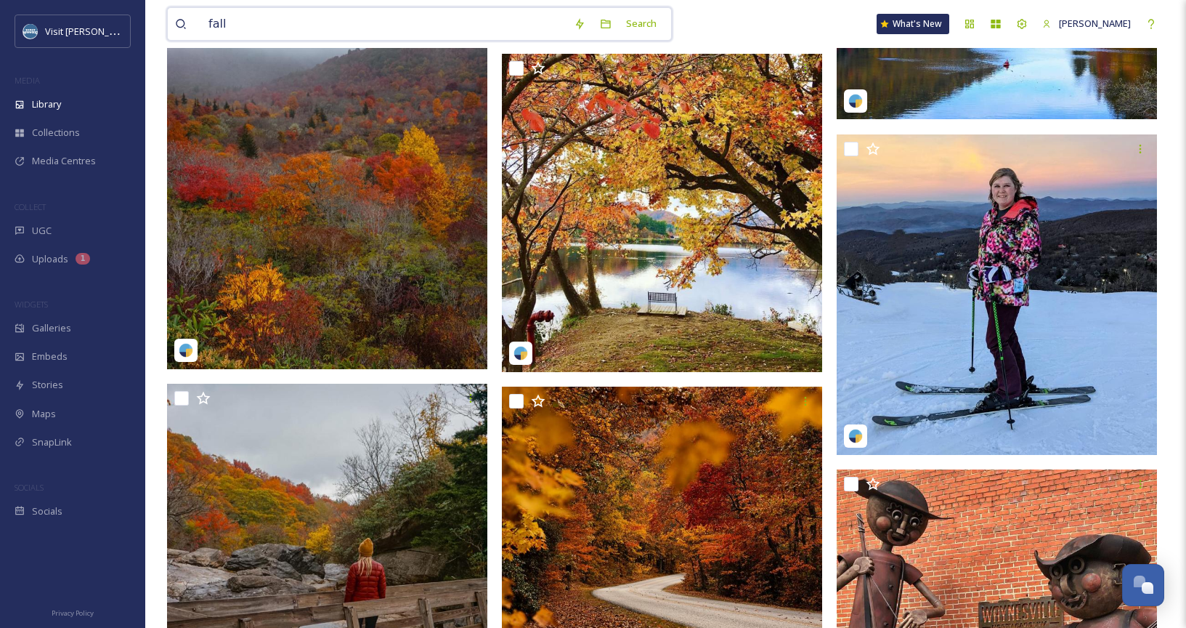
scroll to position [9548, 0]
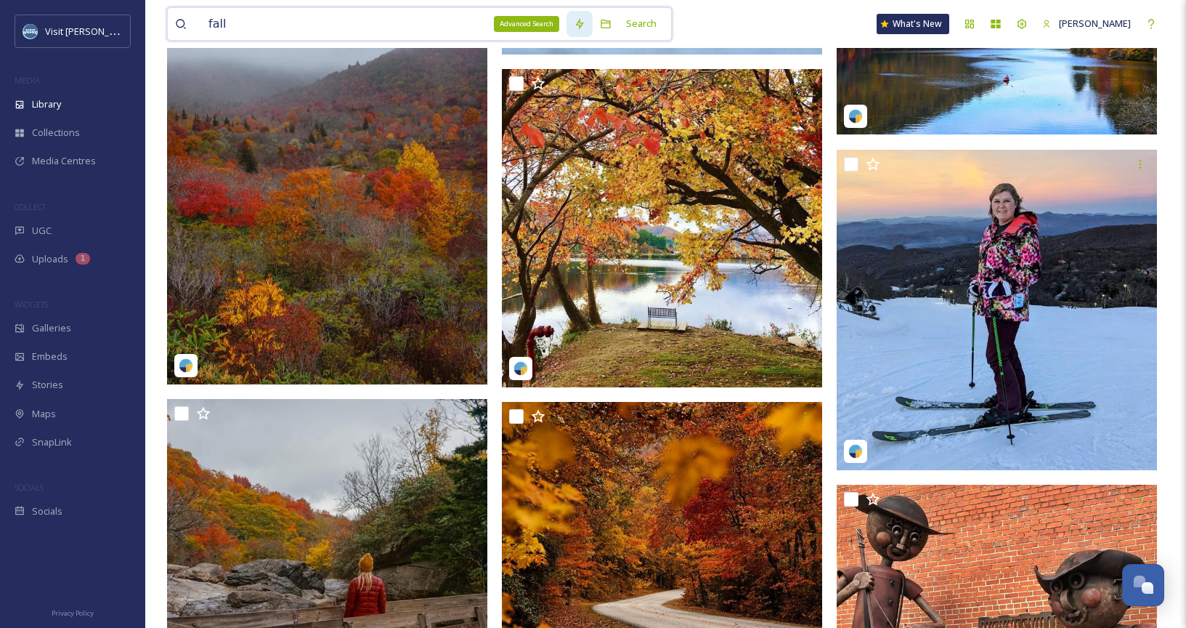
click at [586, 20] on icon at bounding box center [580, 24] width 12 height 12
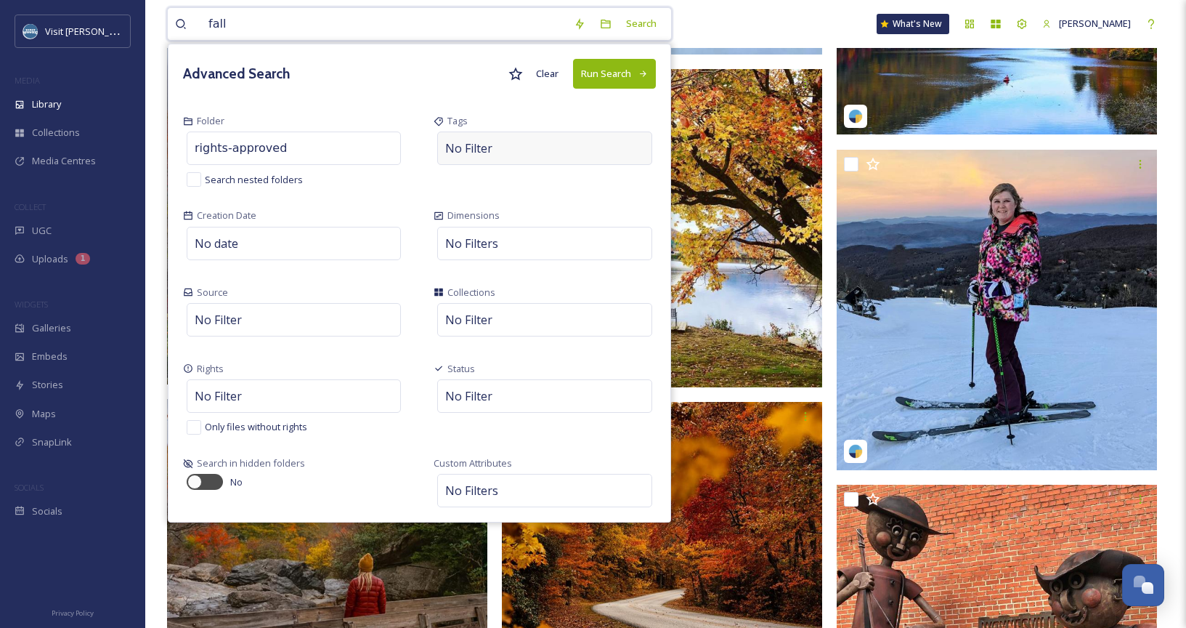
click at [538, 155] on div "No Filter" at bounding box center [544, 147] width 214 height 33
type input "mountain"
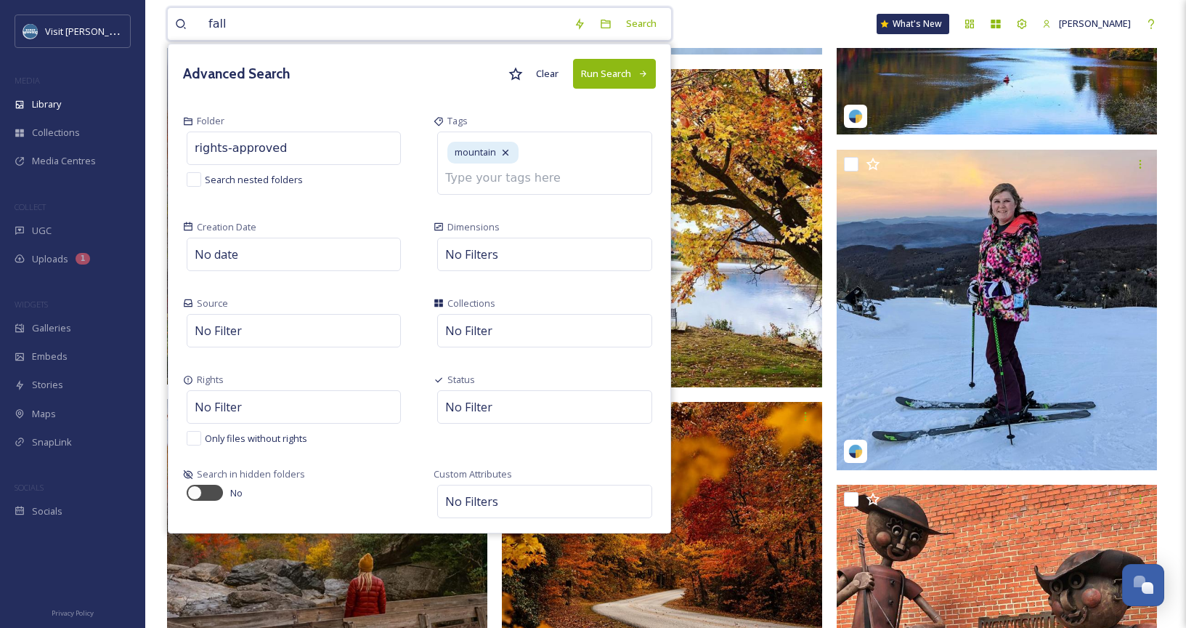
click at [619, 81] on button "Run Search" at bounding box center [614, 74] width 83 height 30
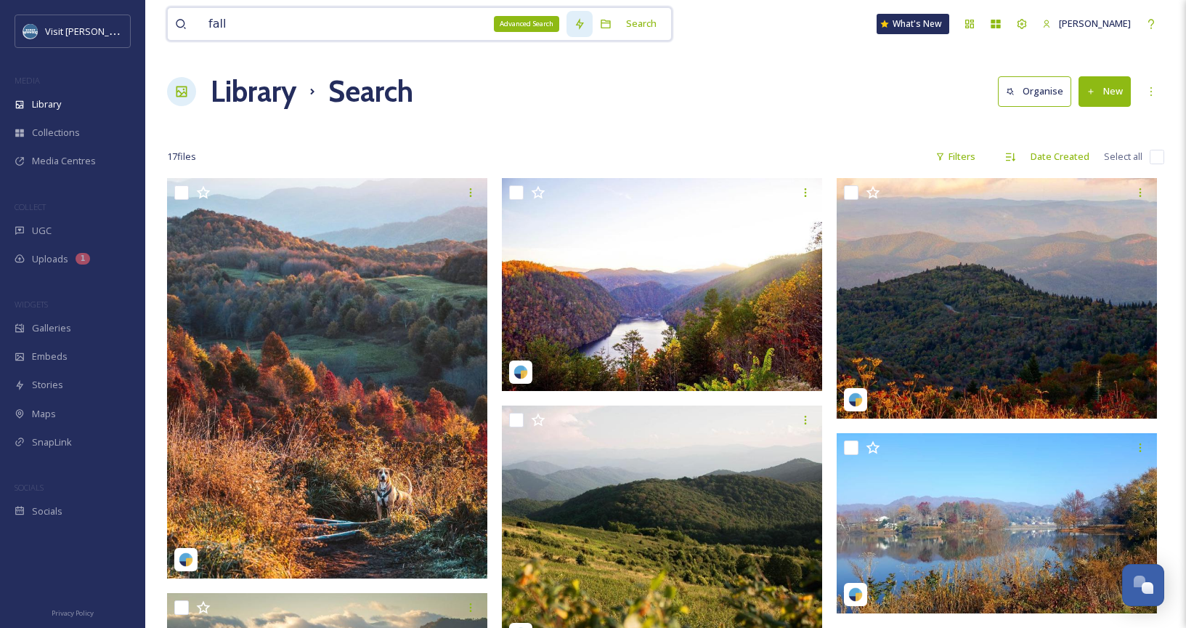
click at [593, 15] on div "Advanced Search" at bounding box center [580, 24] width 26 height 26
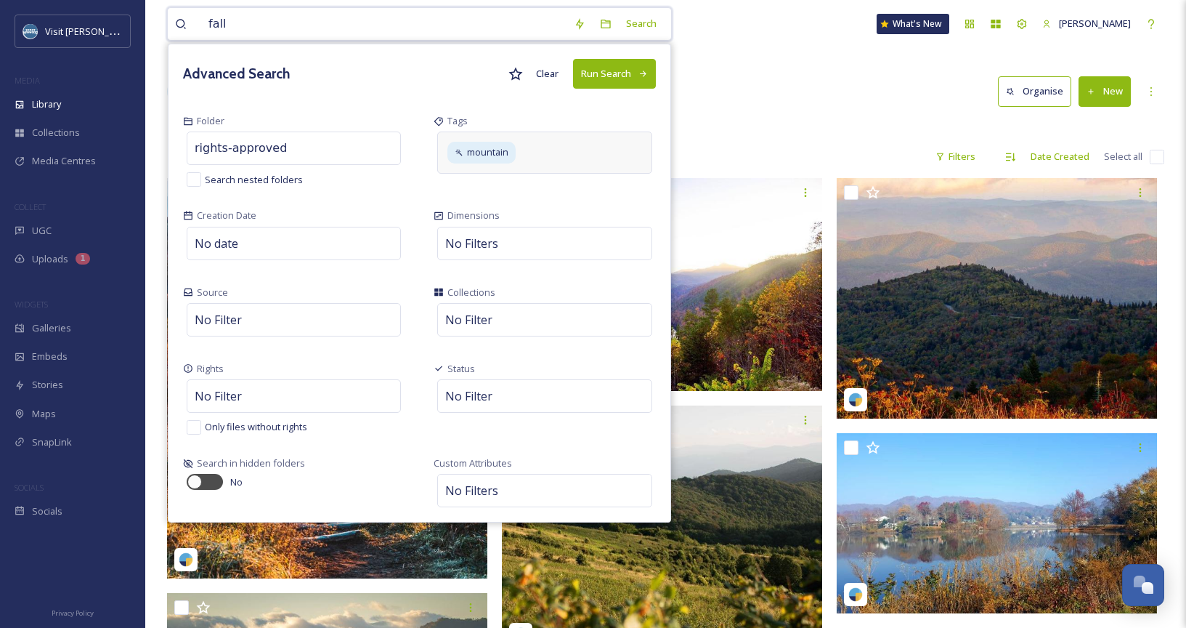
click at [552, 152] on div "mountain" at bounding box center [544, 151] width 214 height 41
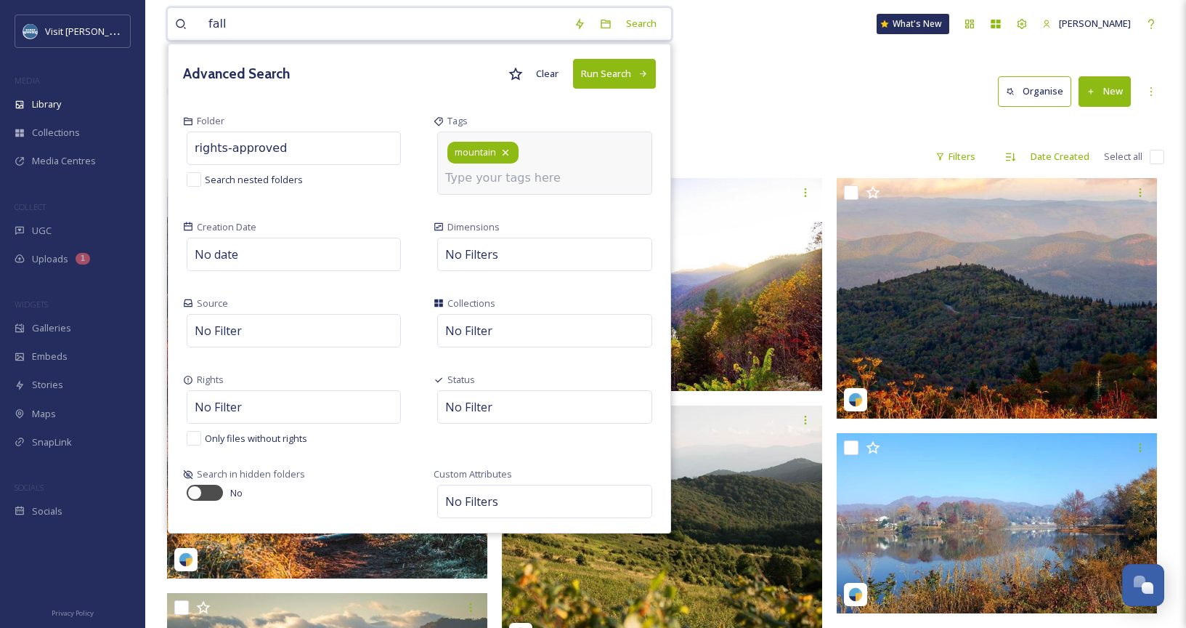
click at [511, 149] on icon at bounding box center [506, 153] width 12 height 12
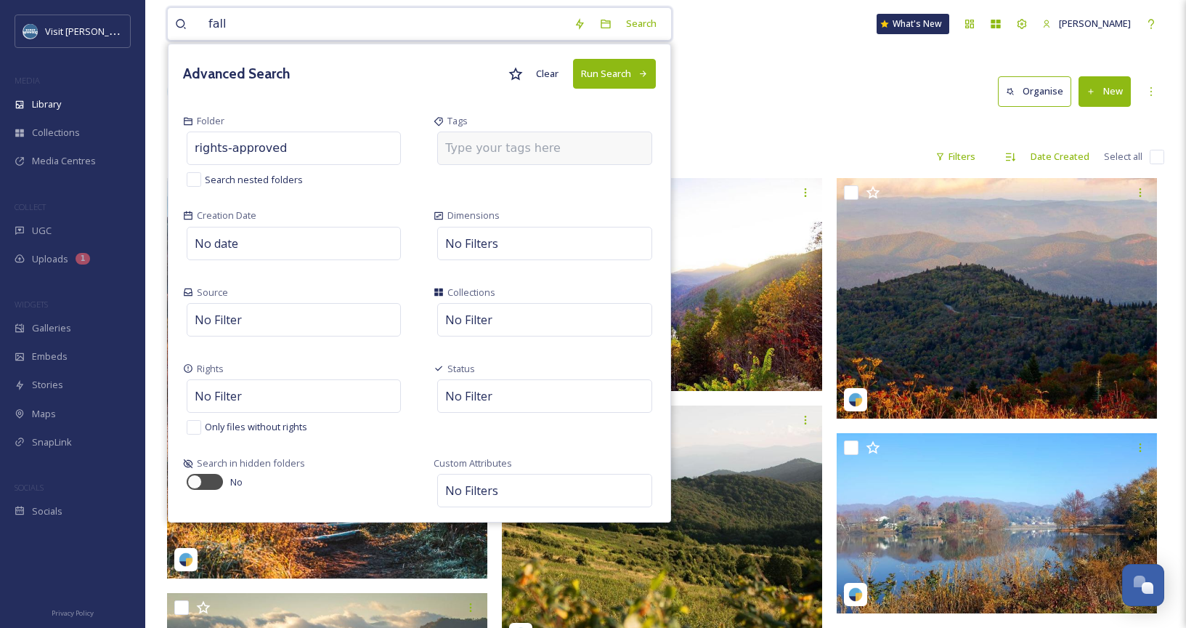
click at [526, 147] on input at bounding box center [517, 147] width 145 height 17
type input "l"
click at [904, 113] on div "Library Search Organise New" at bounding box center [665, 92] width 997 height 44
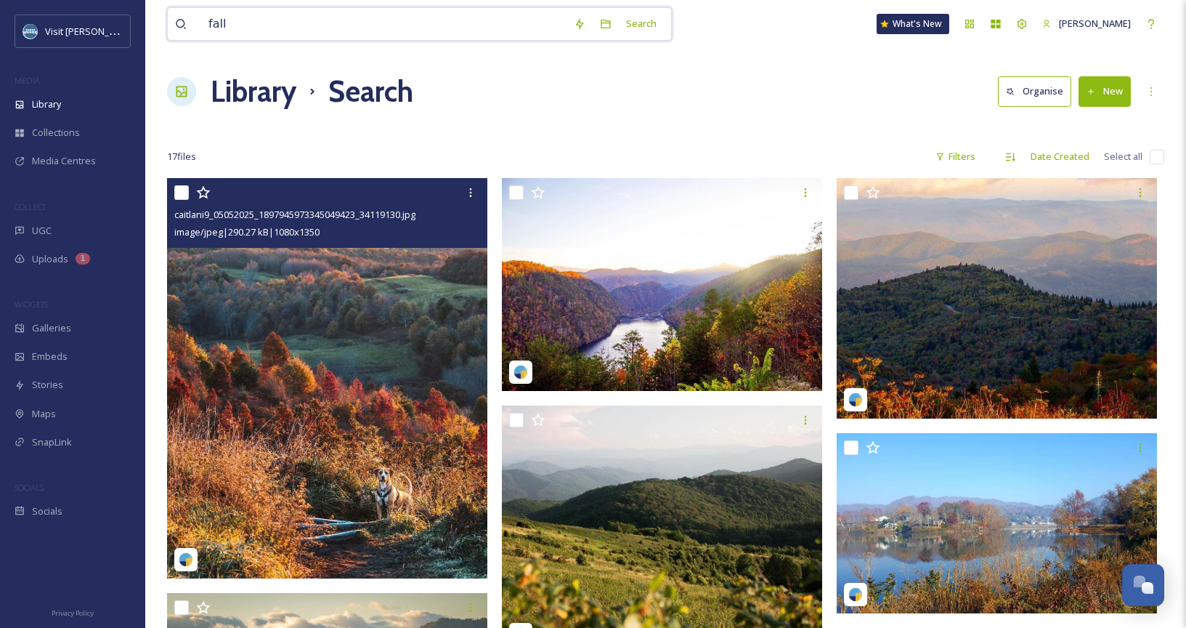
click at [368, 317] on img at bounding box center [327, 378] width 320 height 400
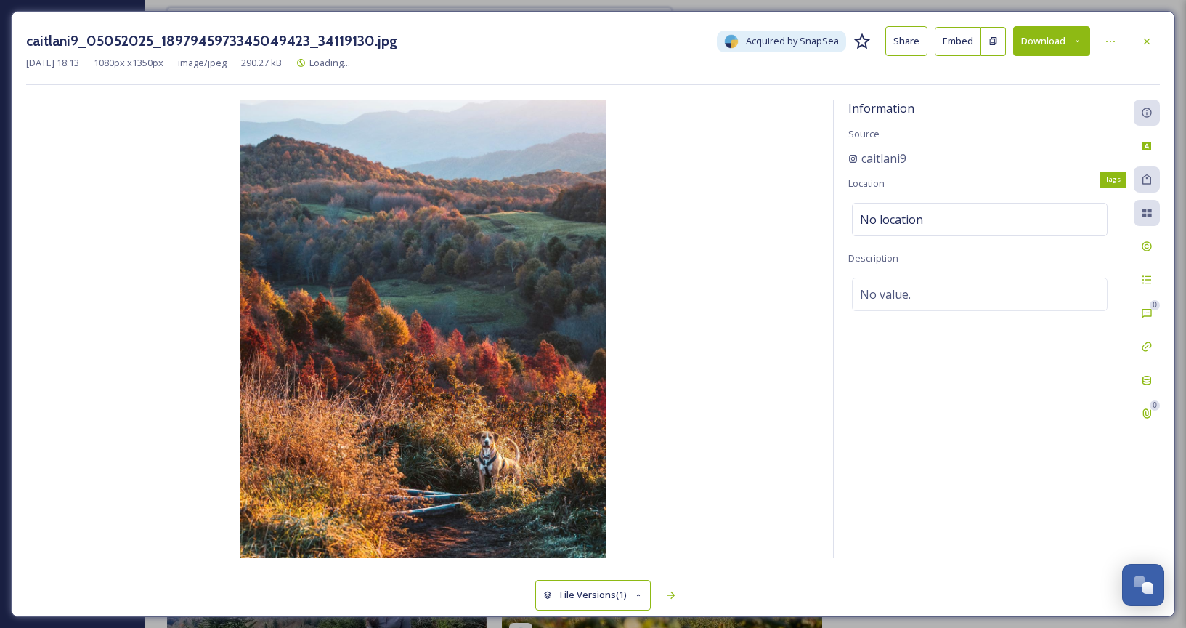
click at [1146, 172] on div "Tags" at bounding box center [1147, 179] width 26 height 26
click at [1145, 182] on icon at bounding box center [1147, 180] width 12 height 12
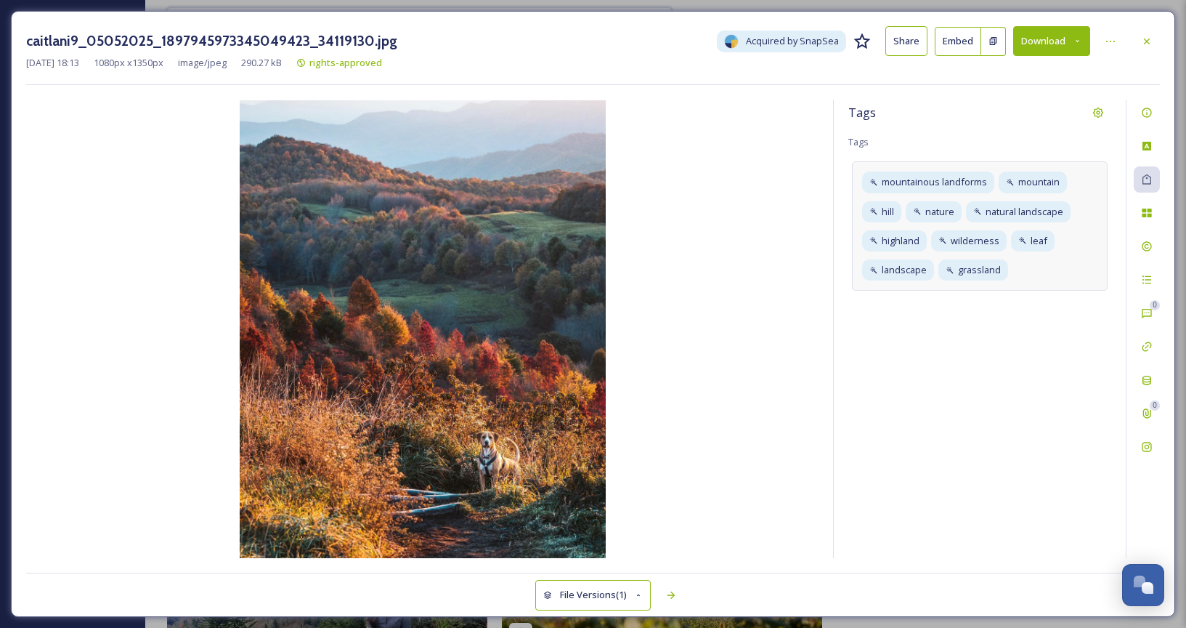
click at [1053, 264] on div "mountainous landforms mountain hill nature natural landscape highland wildernes…" at bounding box center [980, 225] width 256 height 129
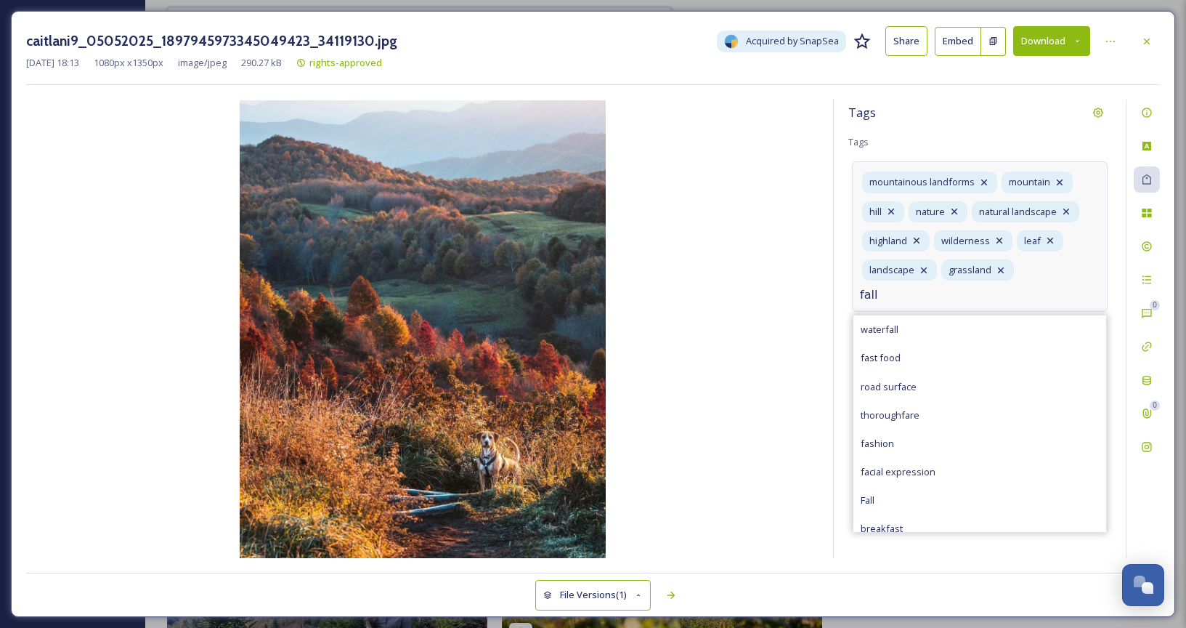
type input "fall"
type input "dog"
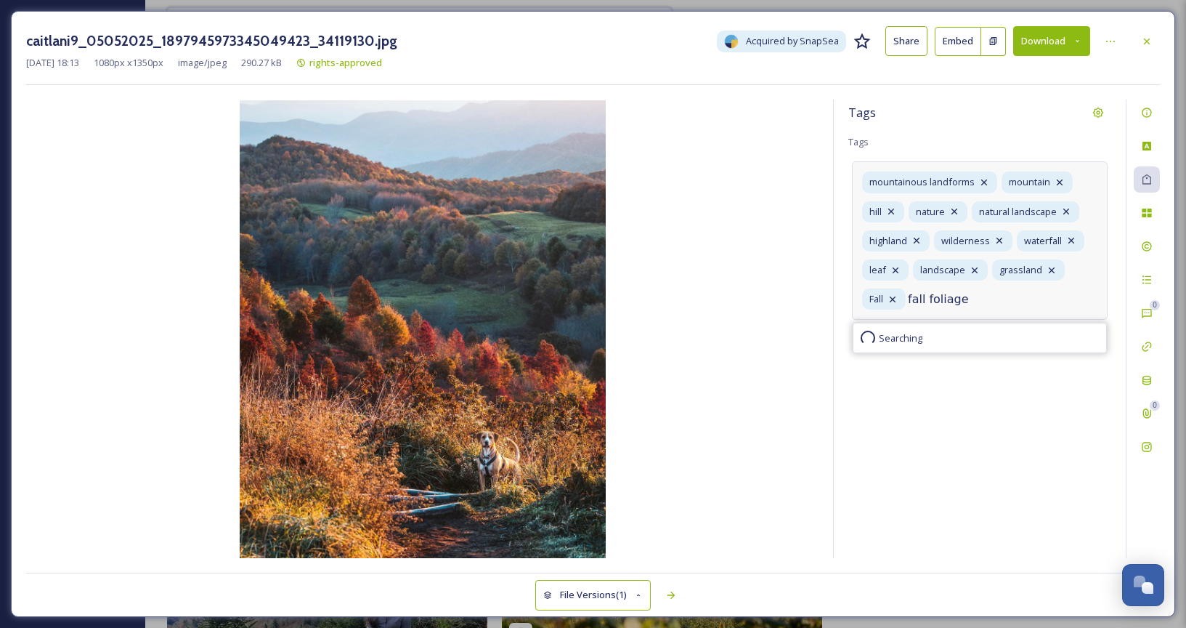
type input "fall foliage"
click at [1152, 39] on icon at bounding box center [1147, 42] width 12 height 12
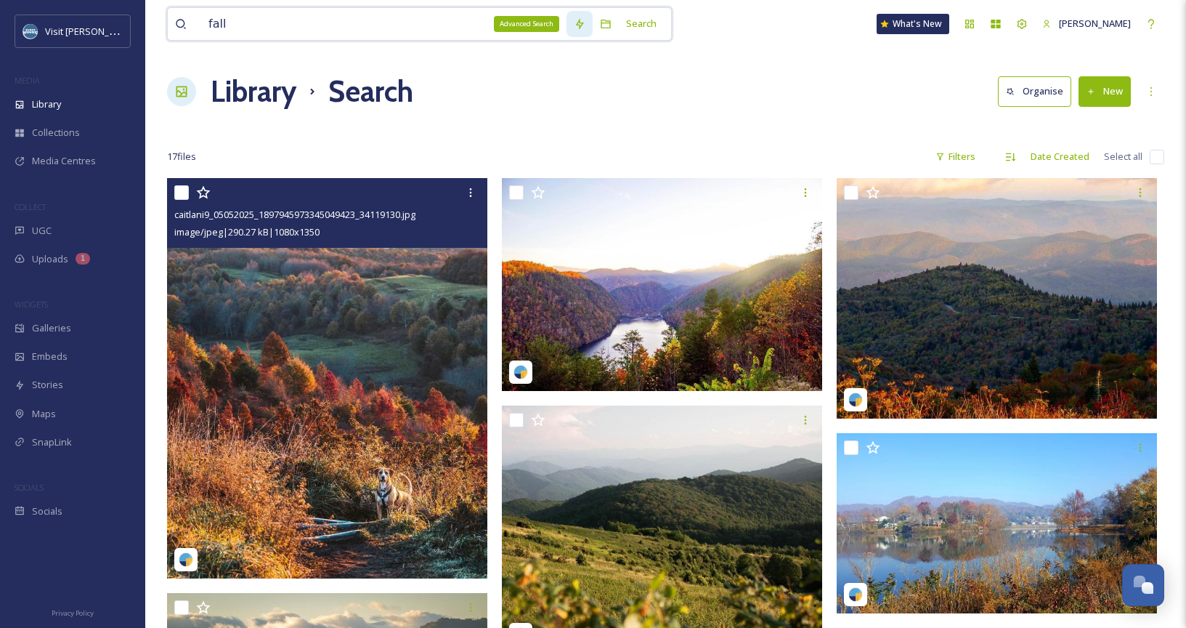
click at [593, 26] on div "Advanced Search" at bounding box center [580, 24] width 26 height 26
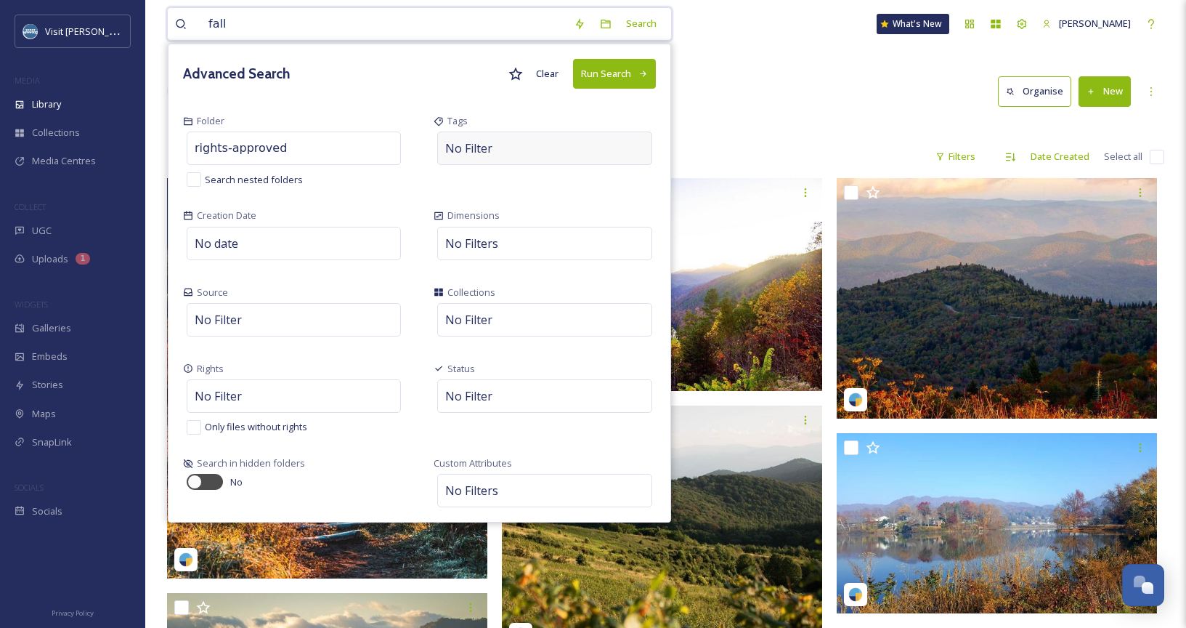
click at [533, 159] on div "No Filter" at bounding box center [544, 147] width 214 height 33
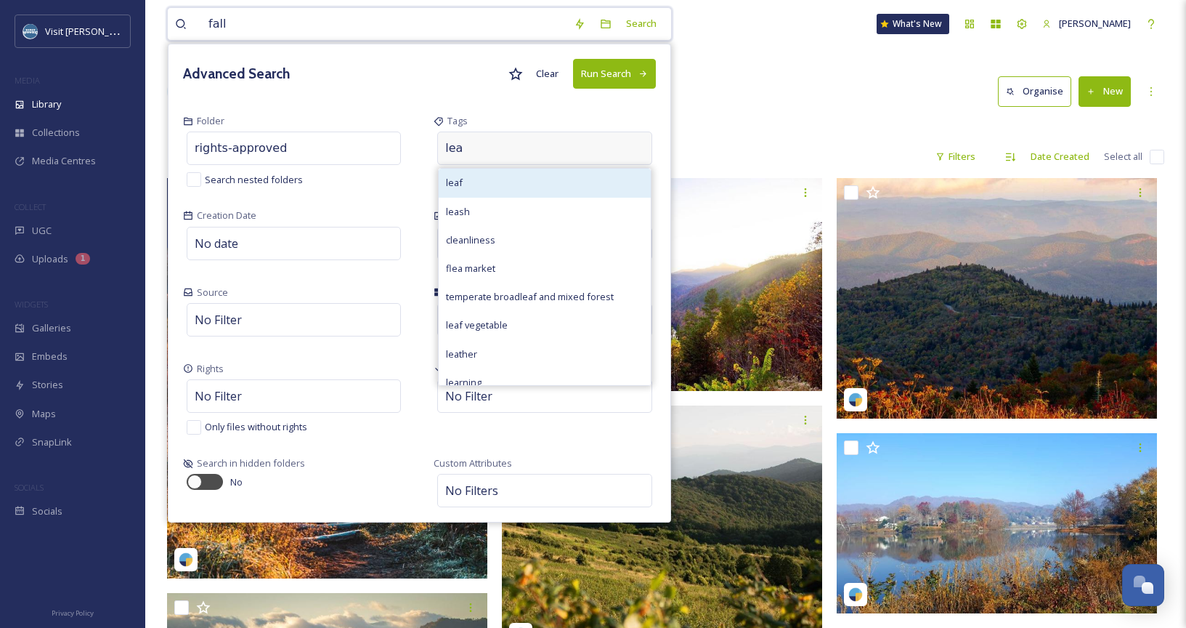
type input "lea"
click at [500, 193] on div "leaf" at bounding box center [544, 183] width 211 height 28
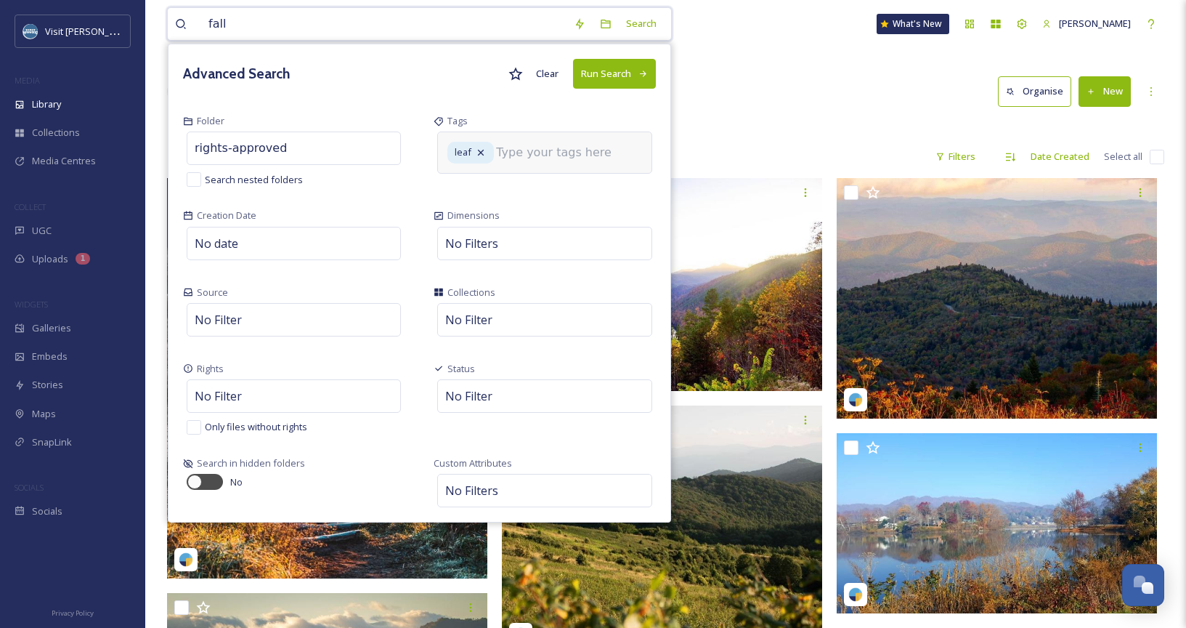
click at [610, 81] on button "Run Search" at bounding box center [614, 74] width 83 height 30
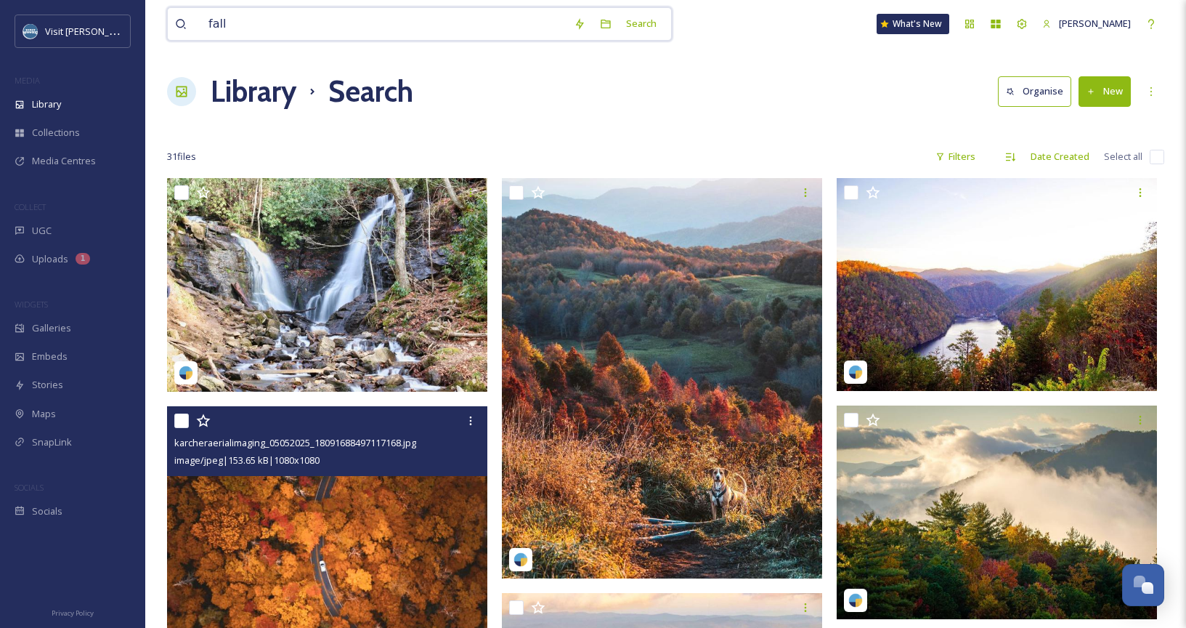
click at [423, 519] on img at bounding box center [327, 566] width 320 height 320
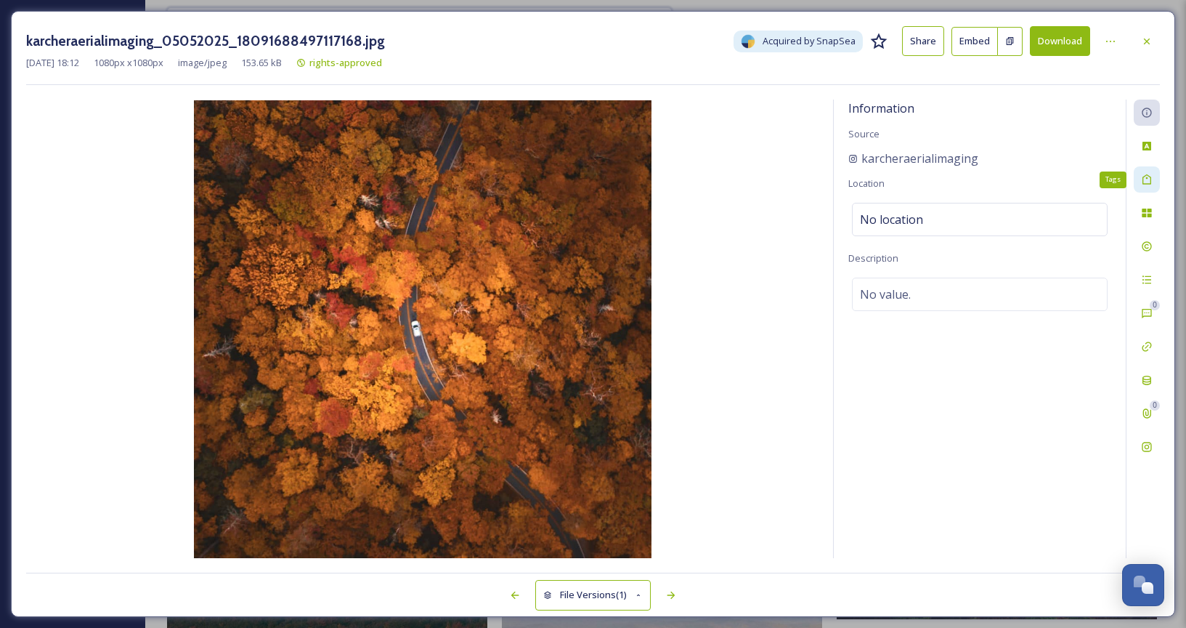
click at [1147, 180] on icon at bounding box center [1147, 180] width 12 height 12
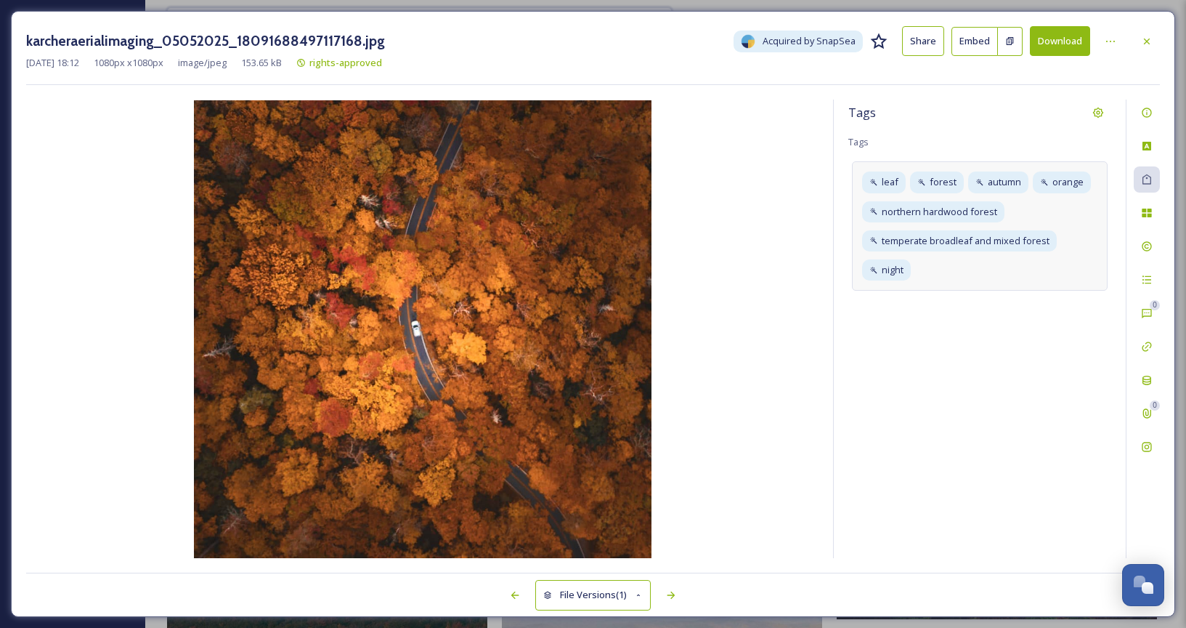
click at [978, 273] on div "leaf forest autumn orange northern hardwood forest temperate broadleaf and mixe…" at bounding box center [980, 225] width 256 height 129
type input "fall"
type input "fall foliage"
type input "foliage"
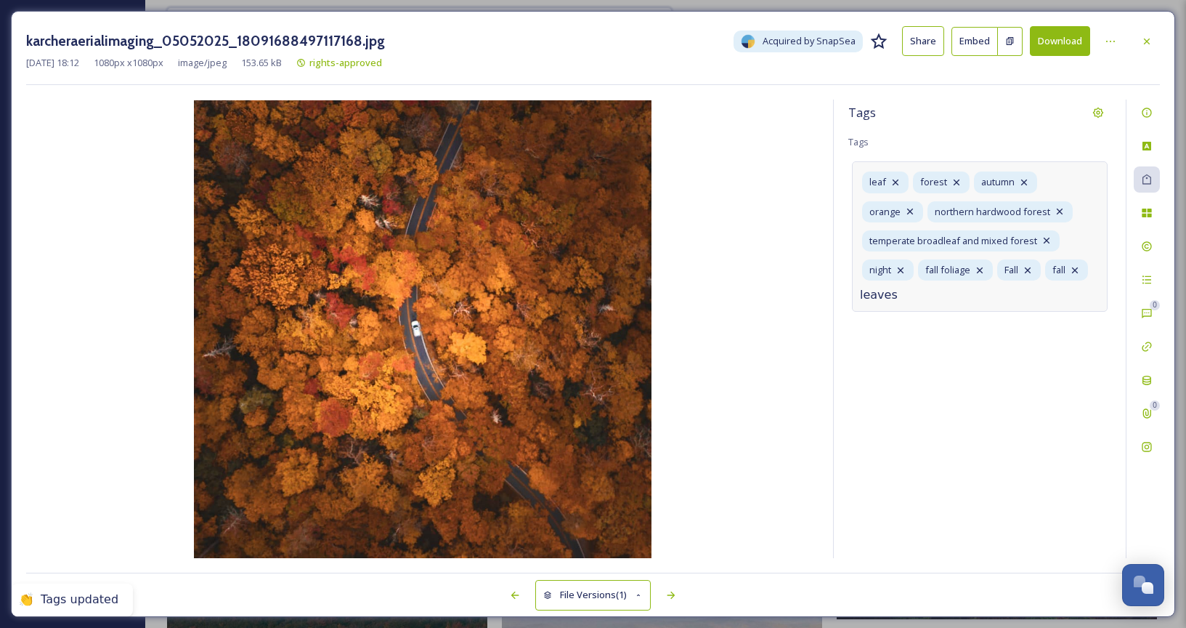
type input "leaves"
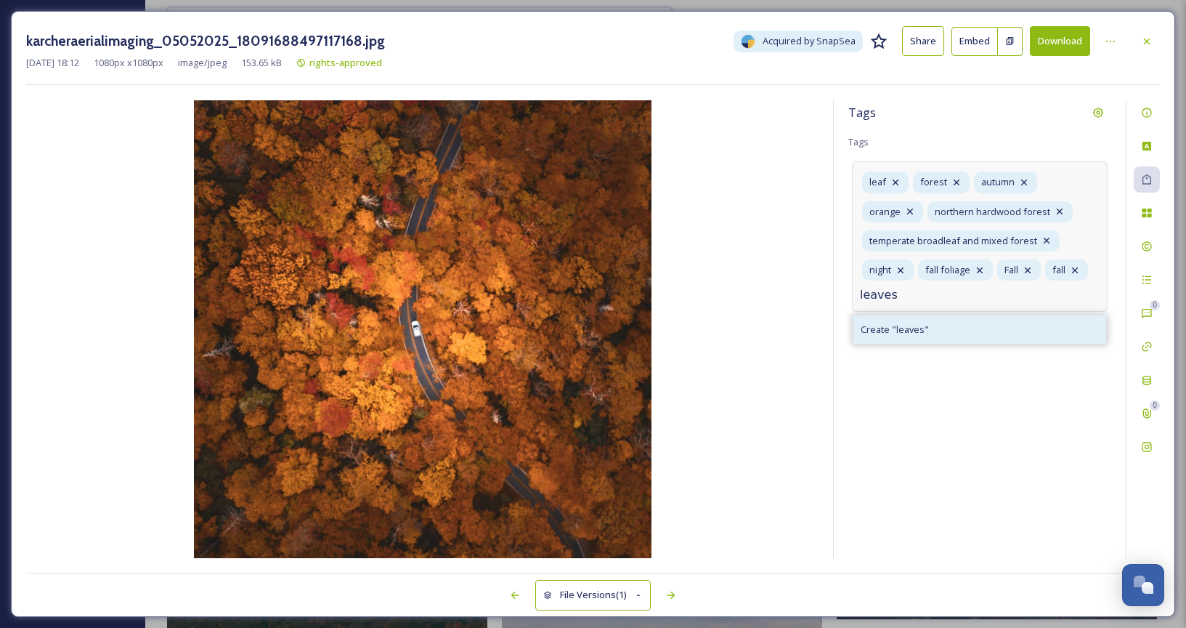
type input "leaves"
click at [992, 331] on div "Create " leaves "" at bounding box center [980, 329] width 253 height 28
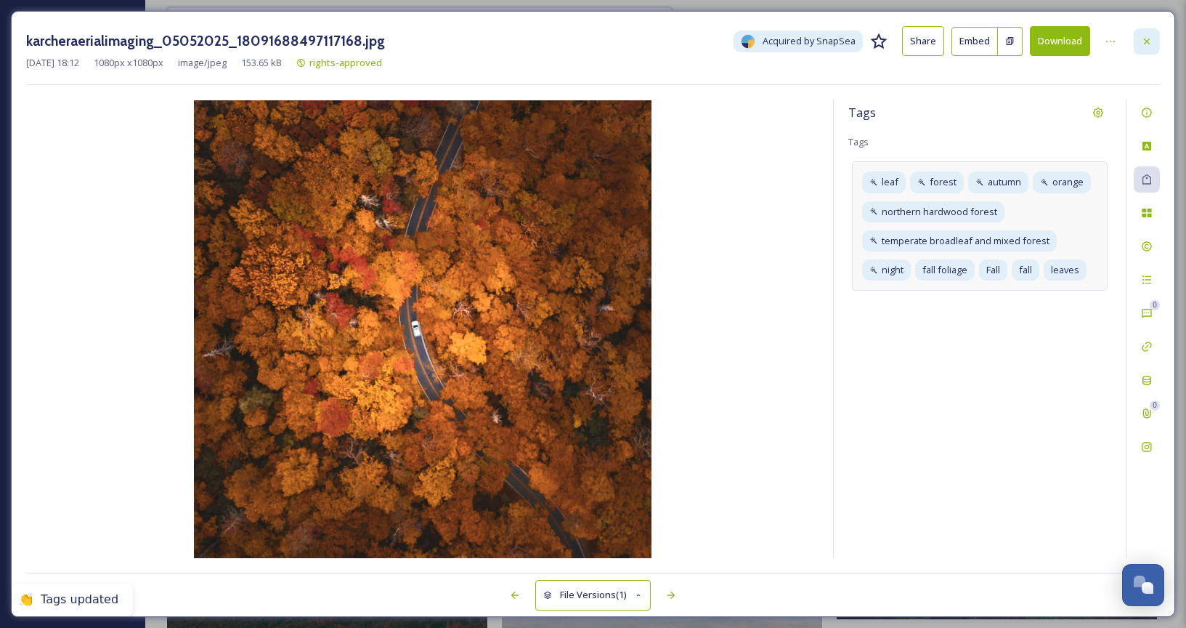
click at [1154, 44] on div at bounding box center [1147, 41] width 26 height 26
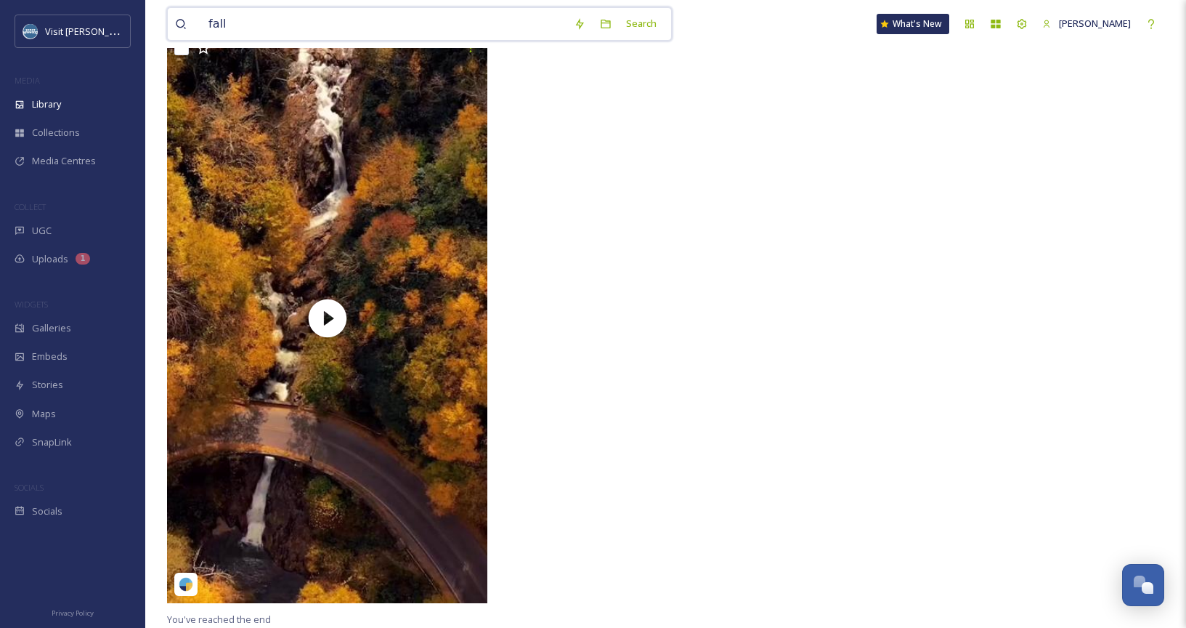
scroll to position [3688, 0]
click at [108, 219] on div "UGC" at bounding box center [72, 230] width 145 height 28
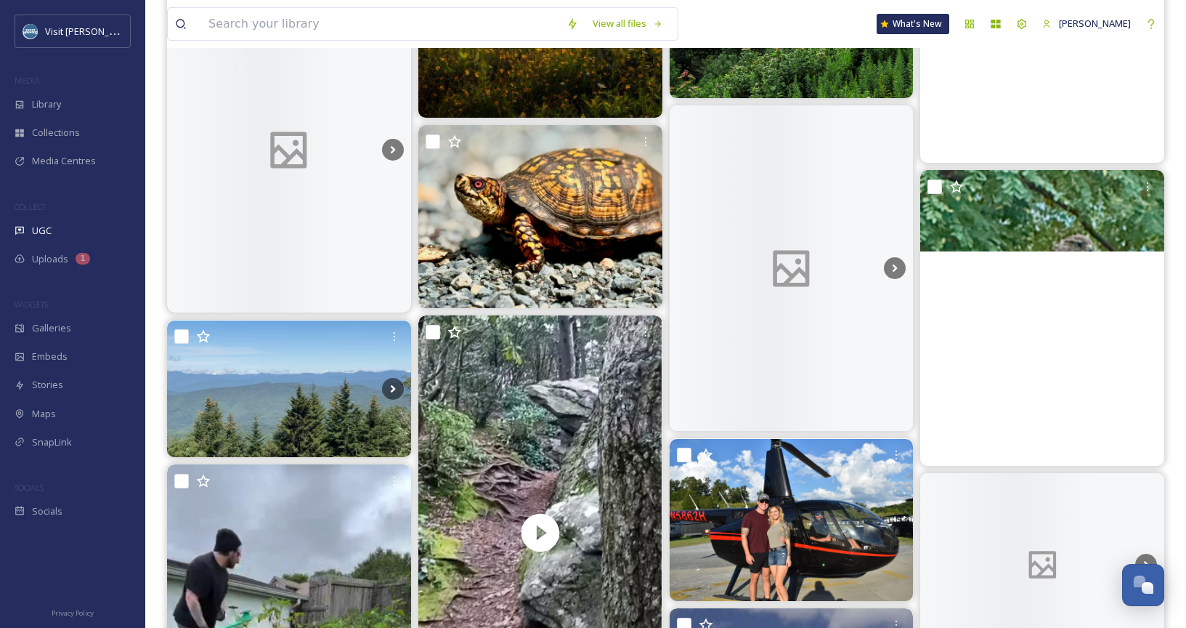
scroll to position [13980, 0]
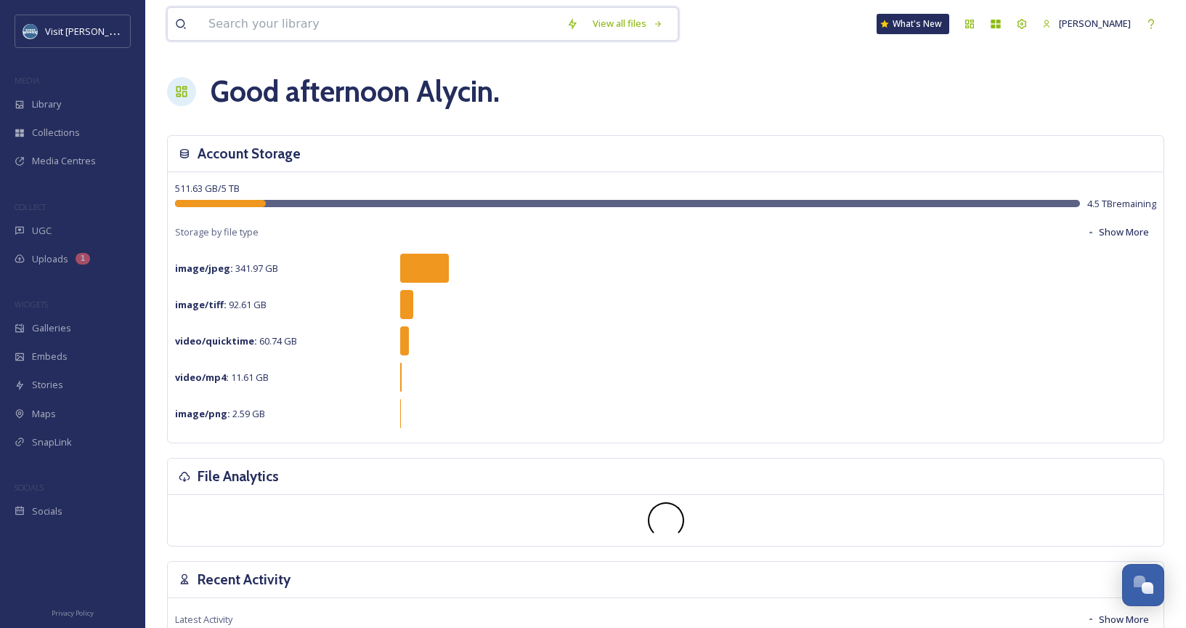
click at [238, 17] on input at bounding box center [380, 24] width 358 height 32
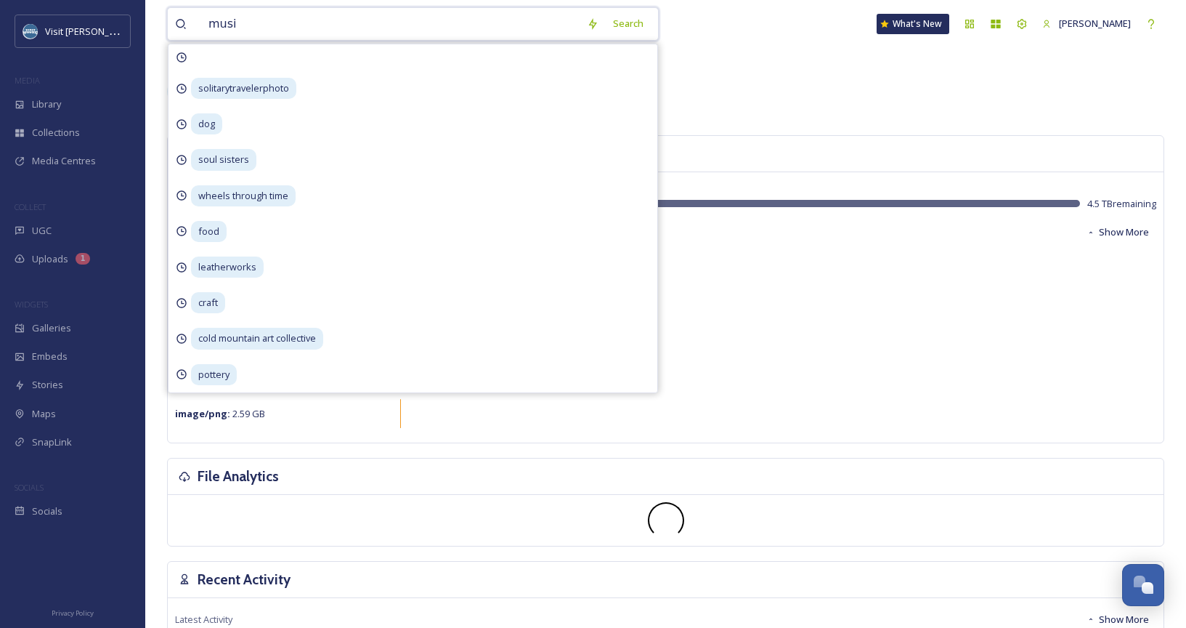
type input "music"
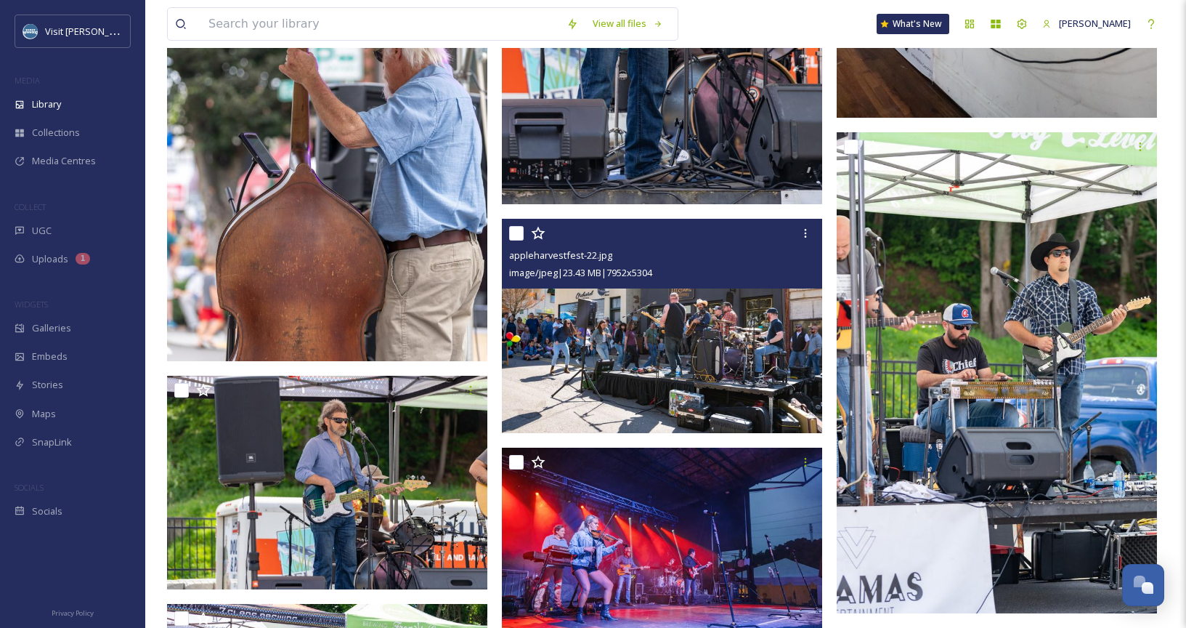
scroll to position [11579, 0]
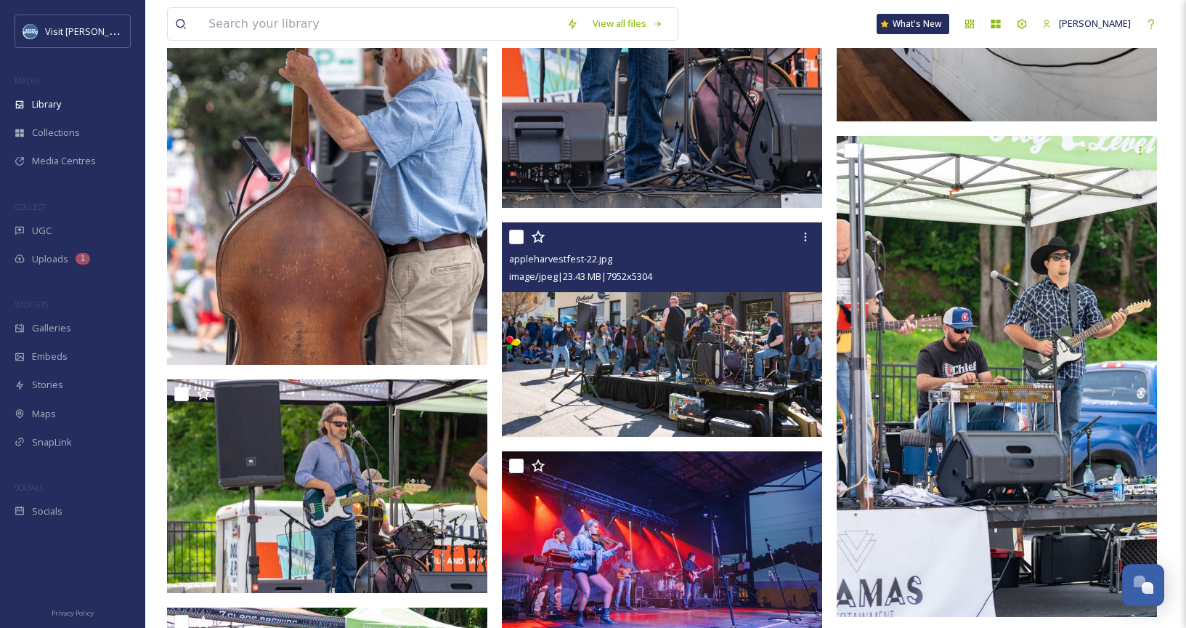
click at [745, 325] on img at bounding box center [662, 329] width 320 height 214
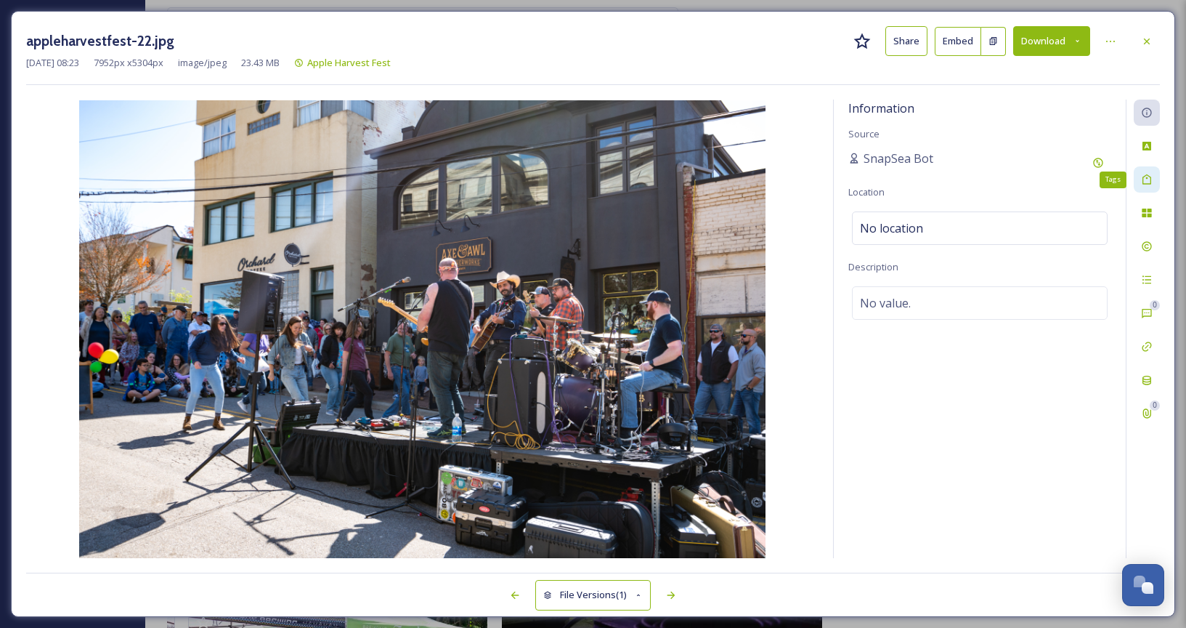
click at [1145, 179] on icon at bounding box center [1147, 180] width 12 height 12
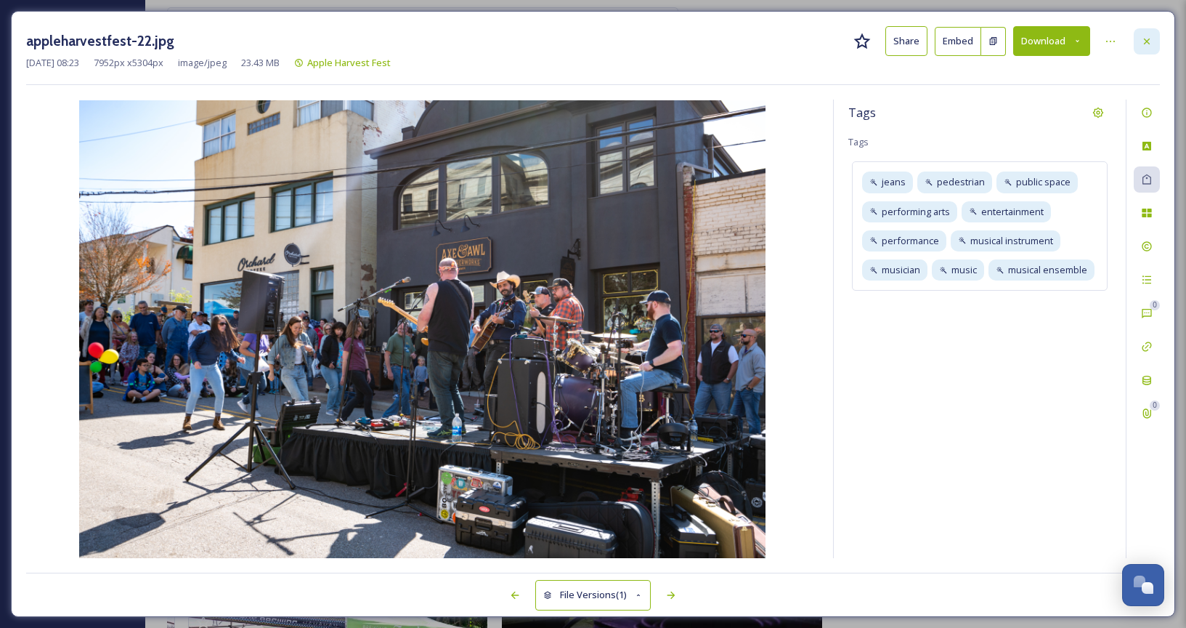
click at [1151, 33] on div at bounding box center [1147, 41] width 26 height 26
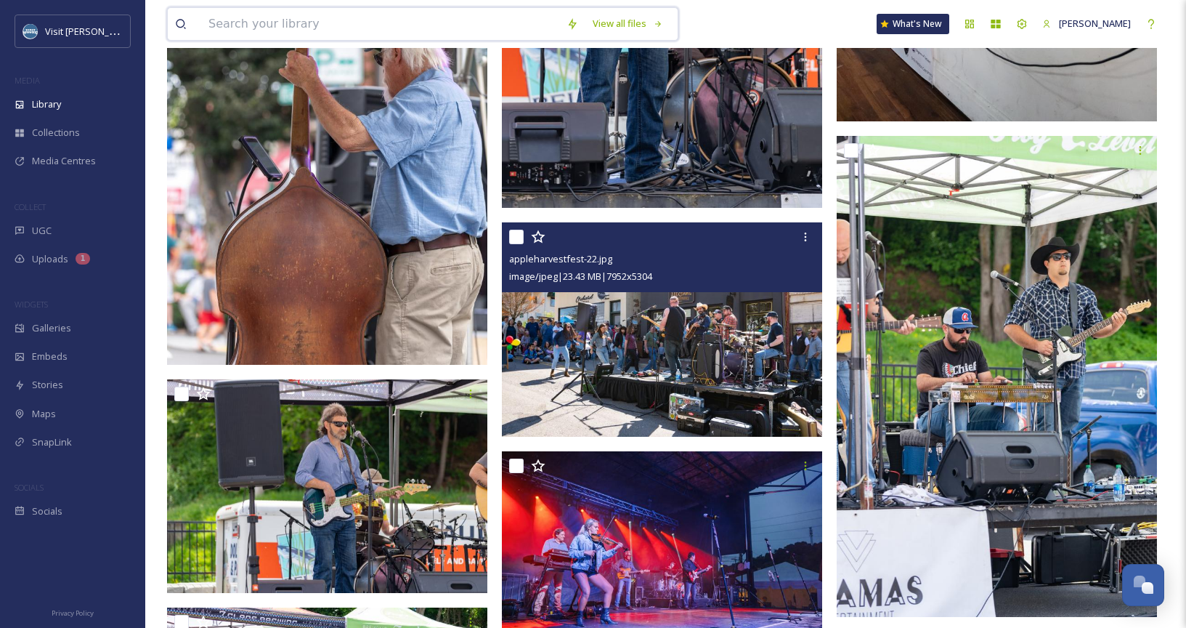
click at [378, 22] on input at bounding box center [380, 24] width 358 height 32
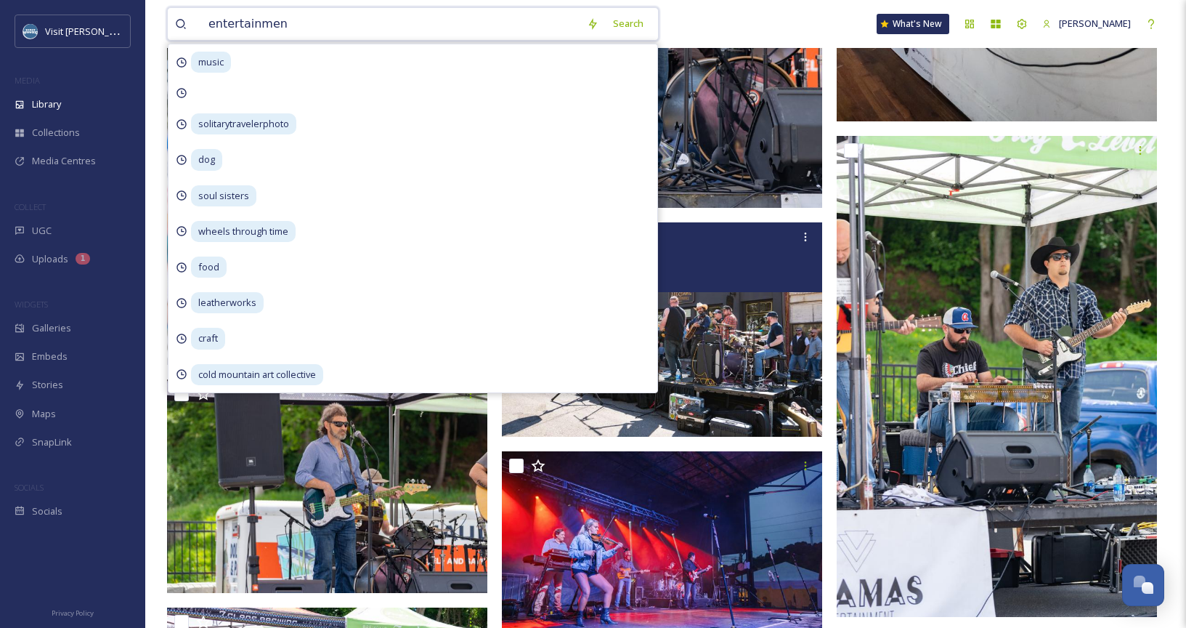
type input "entertainment"
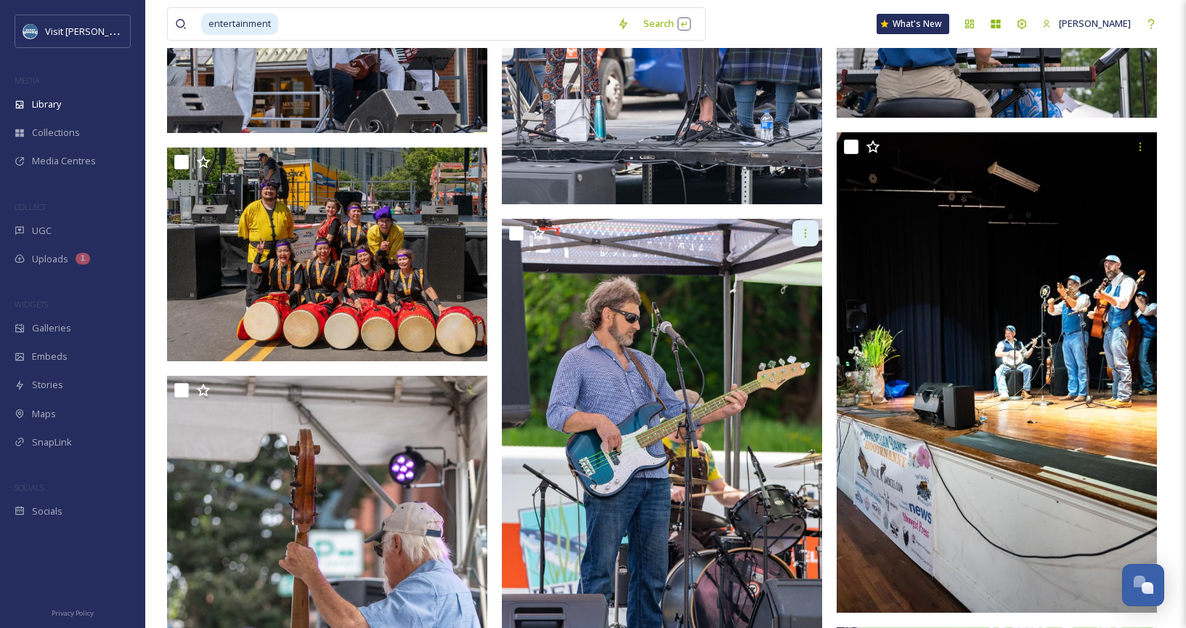
scroll to position [11084, 0]
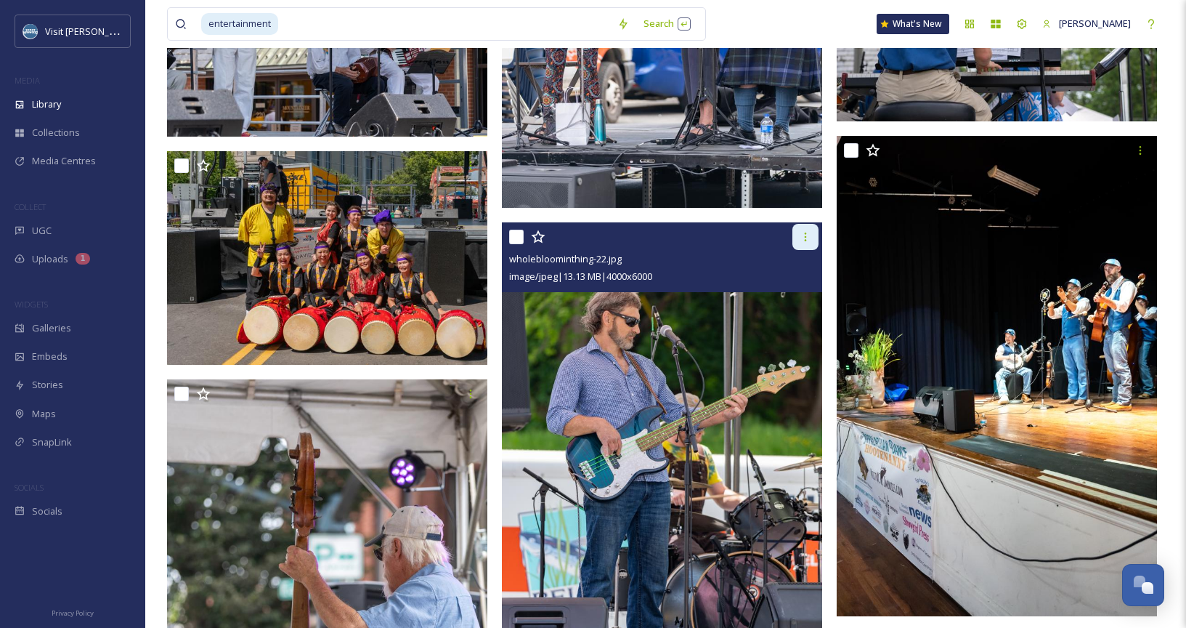
click at [809, 241] on icon at bounding box center [806, 237] width 12 height 12
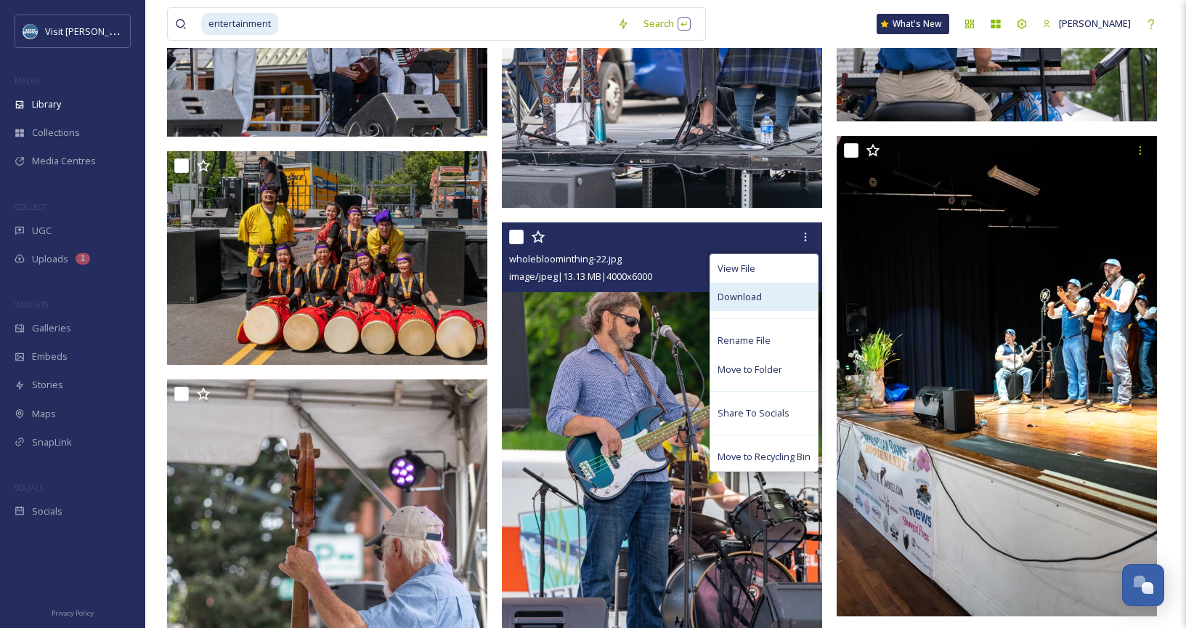
click at [786, 300] on div "Download" at bounding box center [764, 297] width 108 height 28
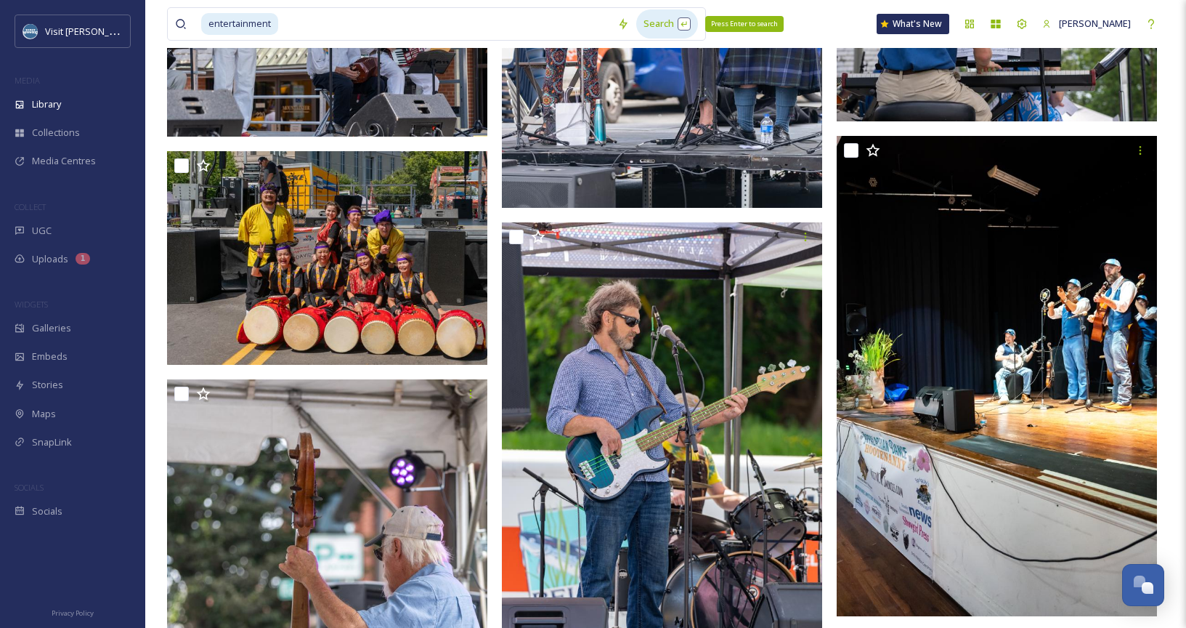
click at [661, 24] on div "Search Press Enter to search" at bounding box center [667, 23] width 62 height 28
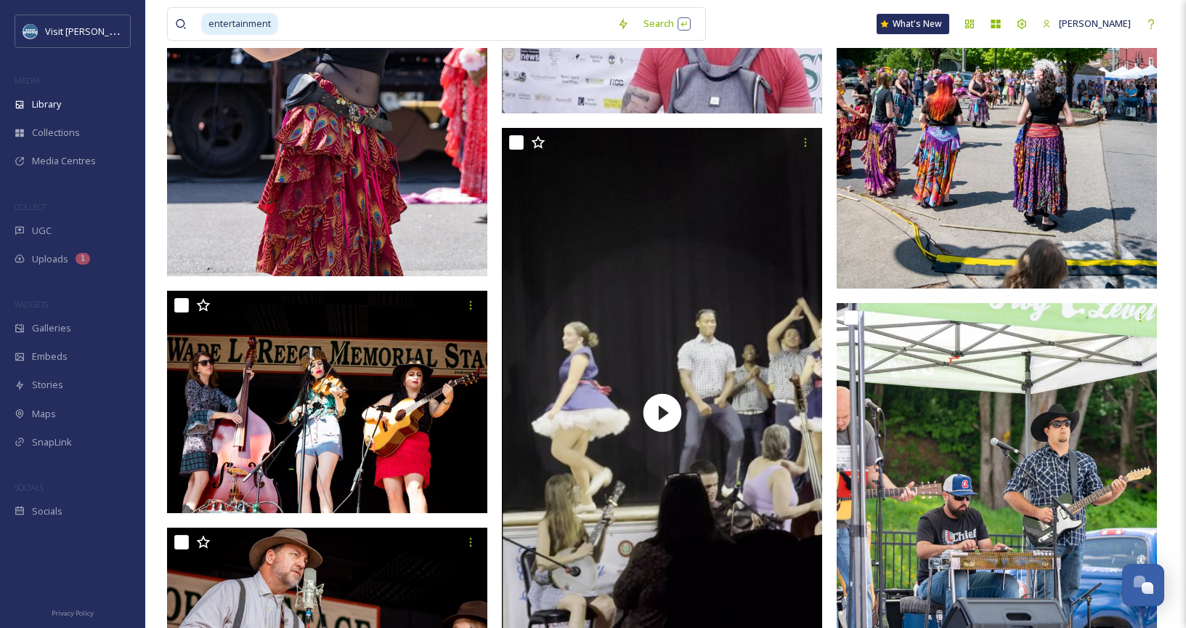
scroll to position [13263, 0]
